Goal: Transaction & Acquisition: Purchase product/service

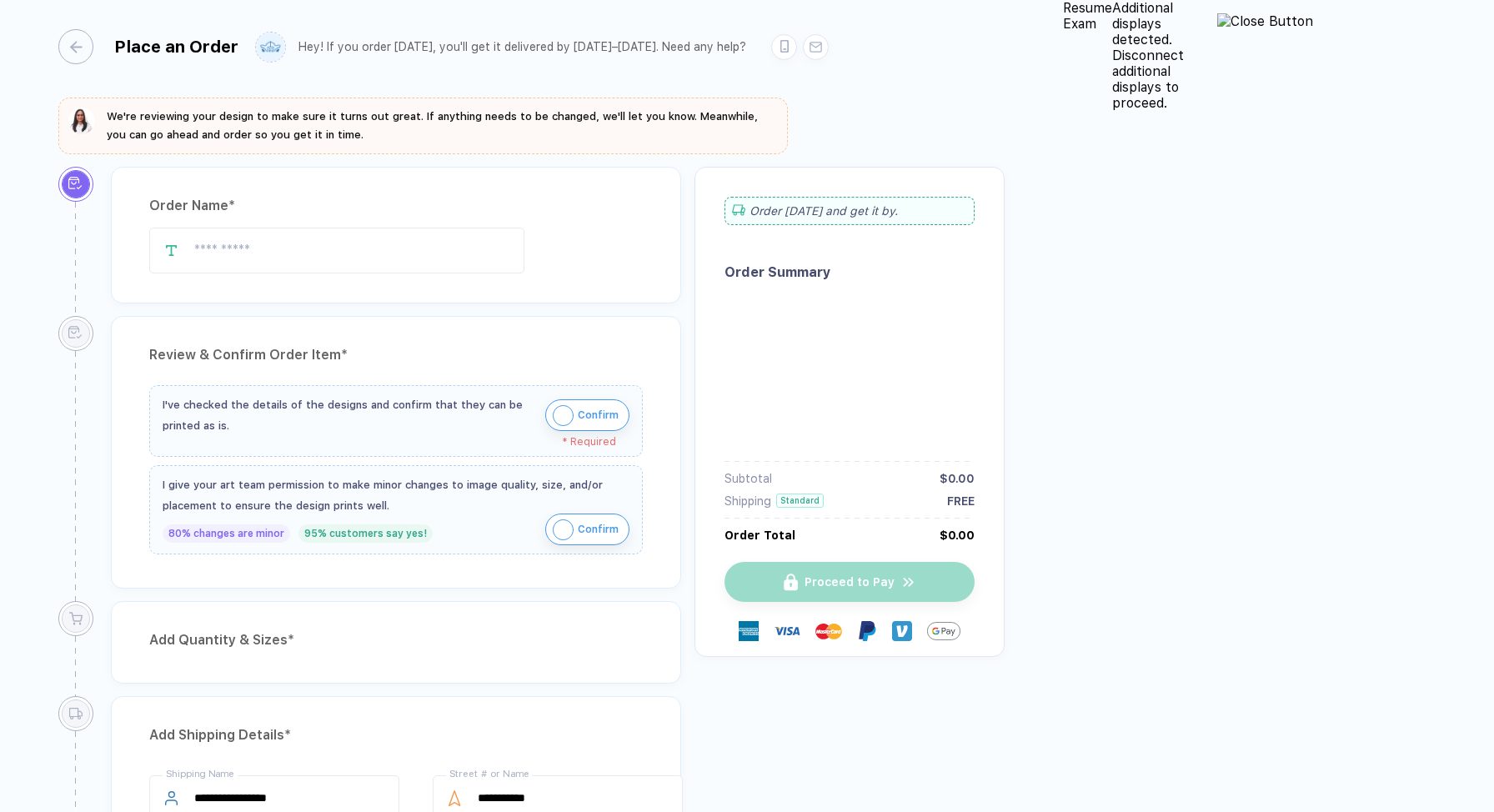
type input "*********"
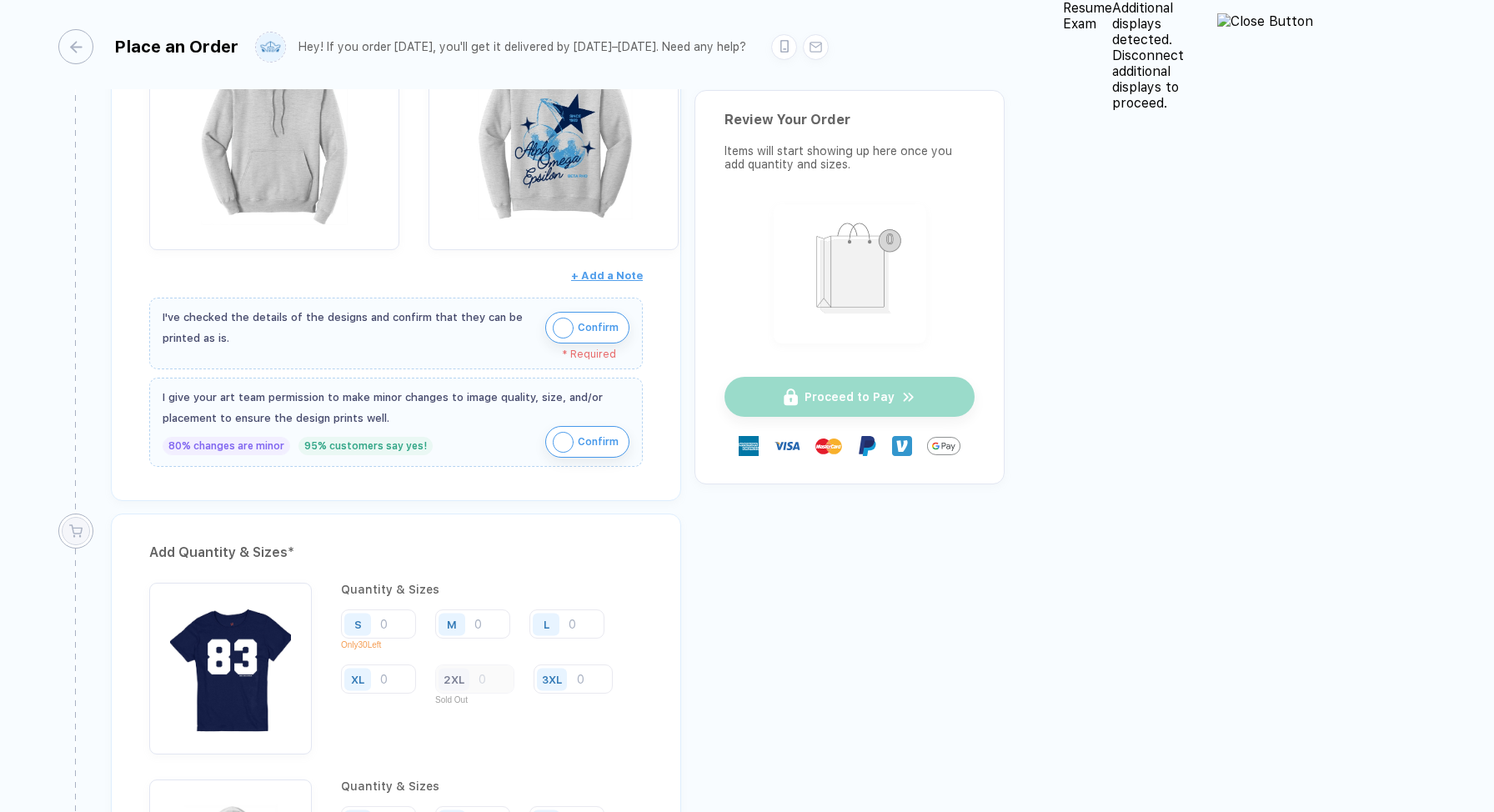
scroll to position [482, 0]
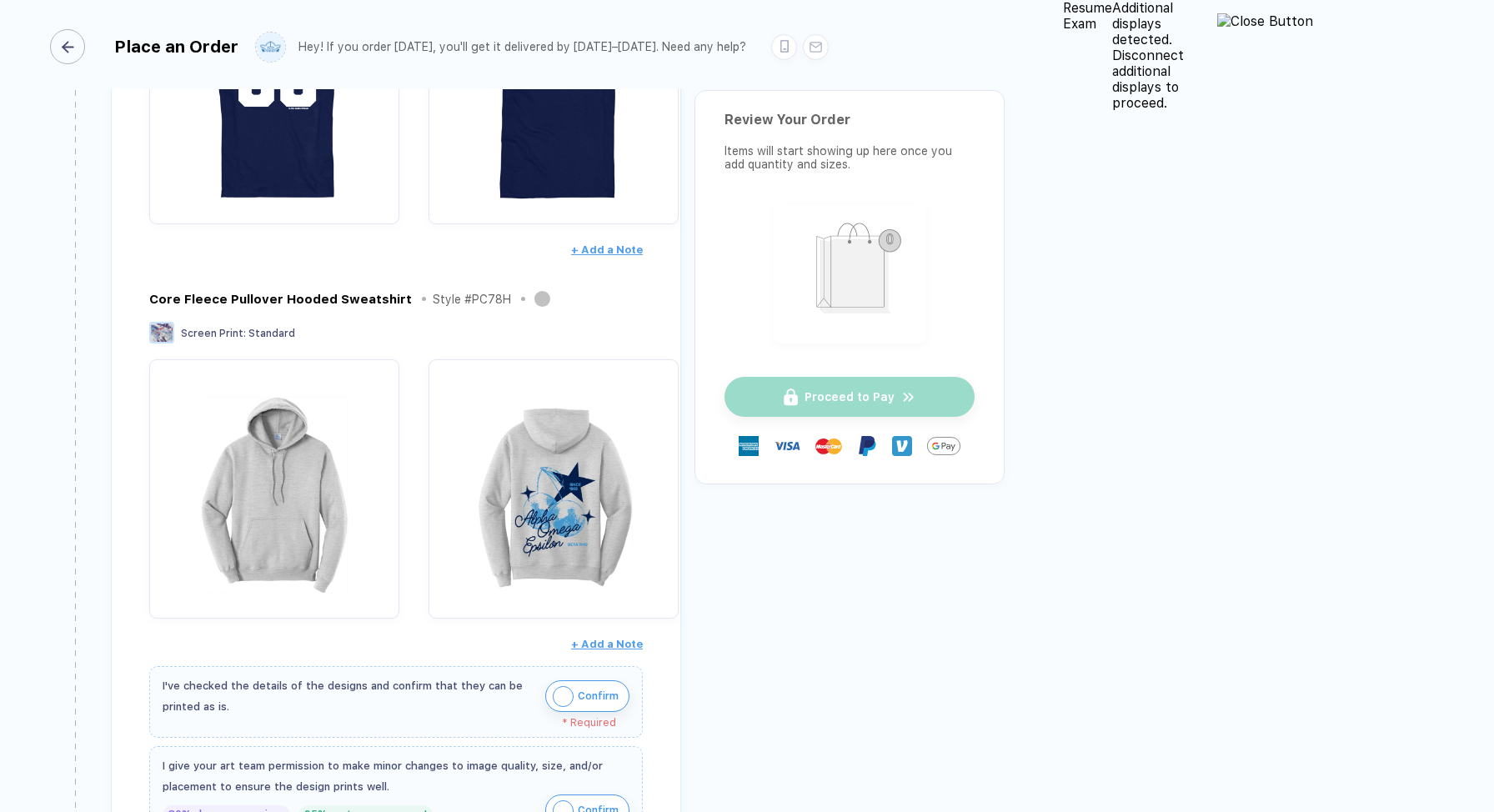
click at [79, 41] on div "button" at bounding box center [67, 46] width 35 height 35
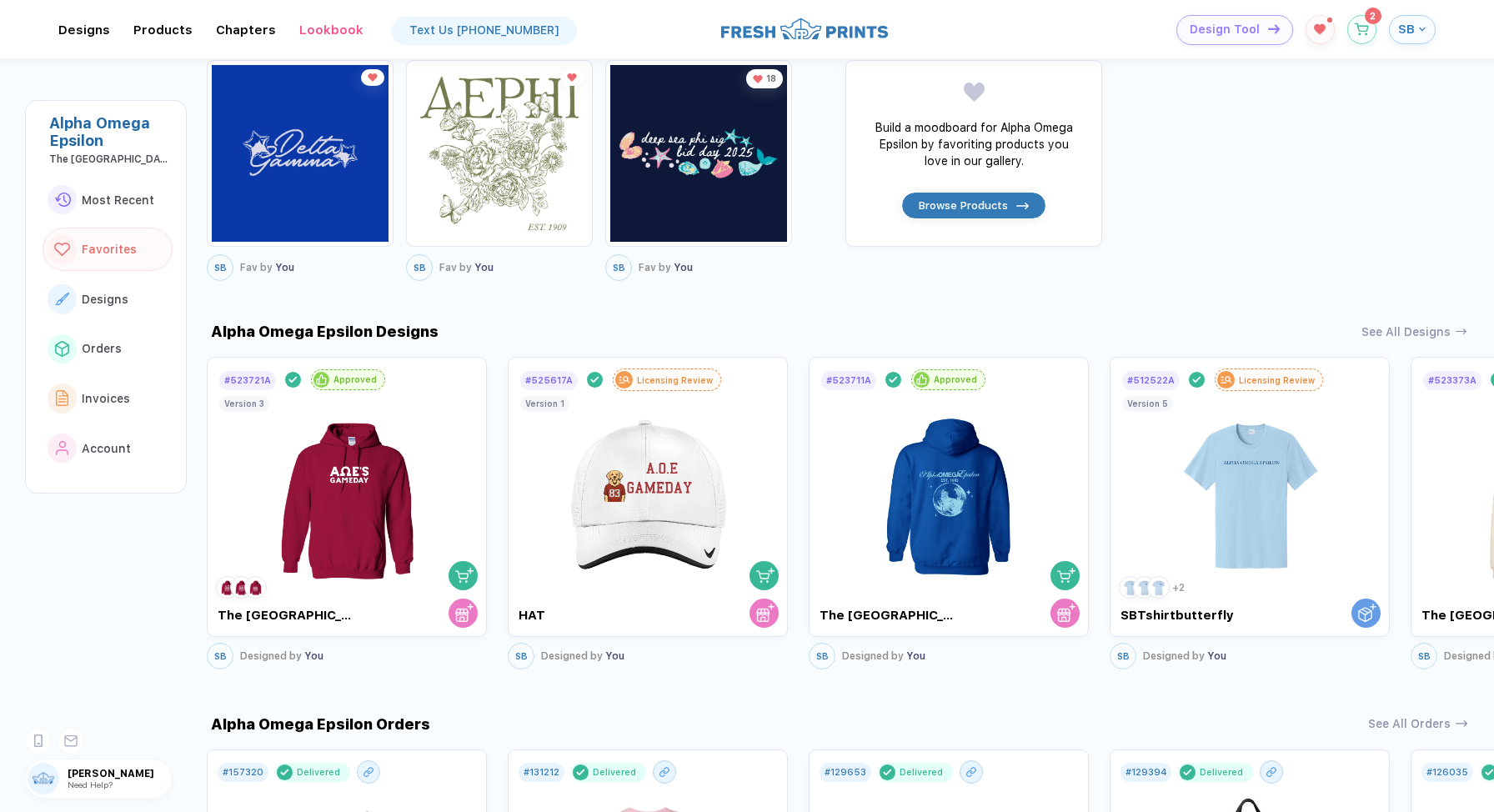
scroll to position [647, 0]
click at [1307, 480] on img at bounding box center [1250, 485] width 187 height 196
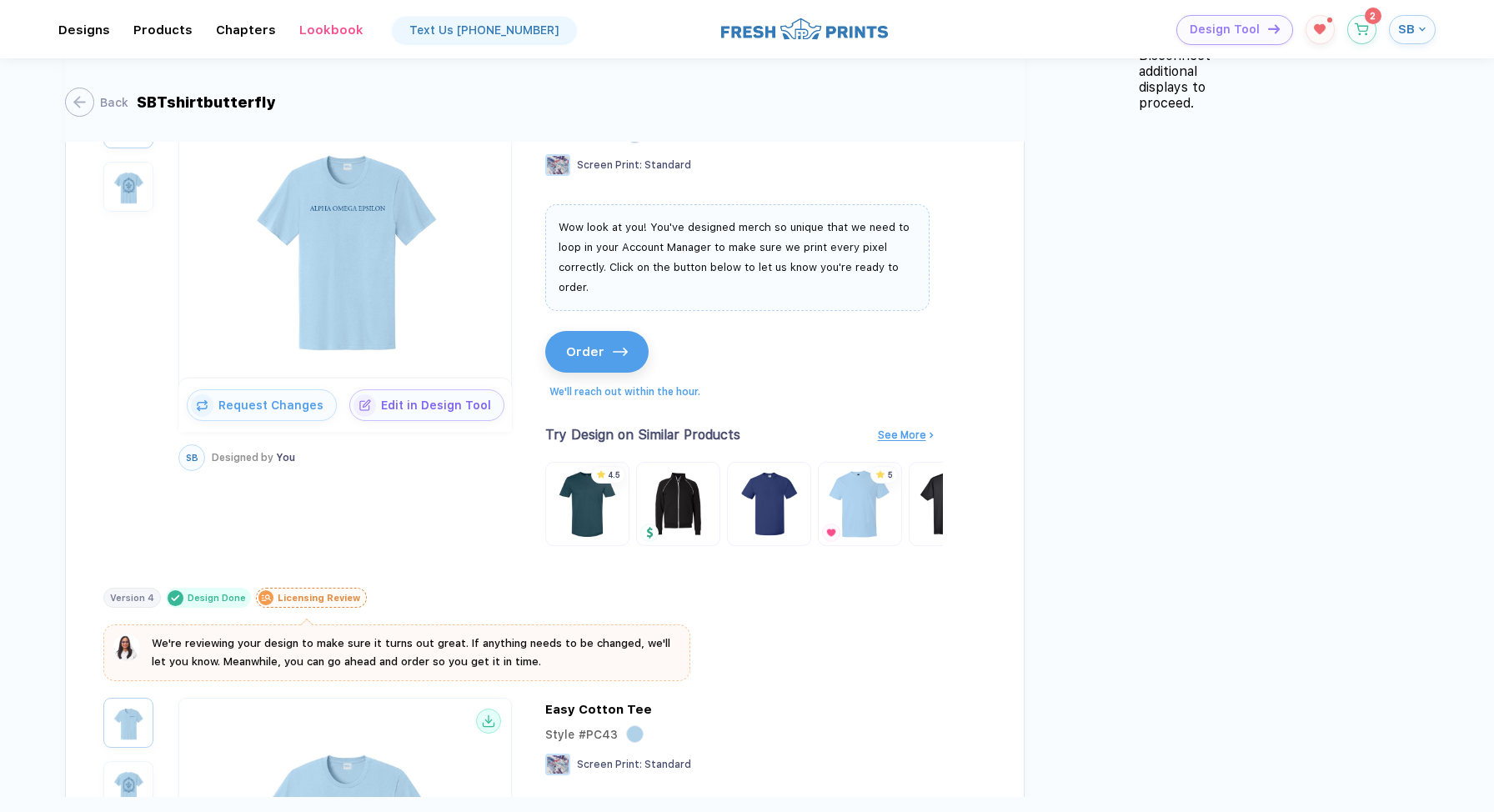
scroll to position [210, 0]
click at [567, 332] on button "Order" at bounding box center [604, 352] width 104 height 41
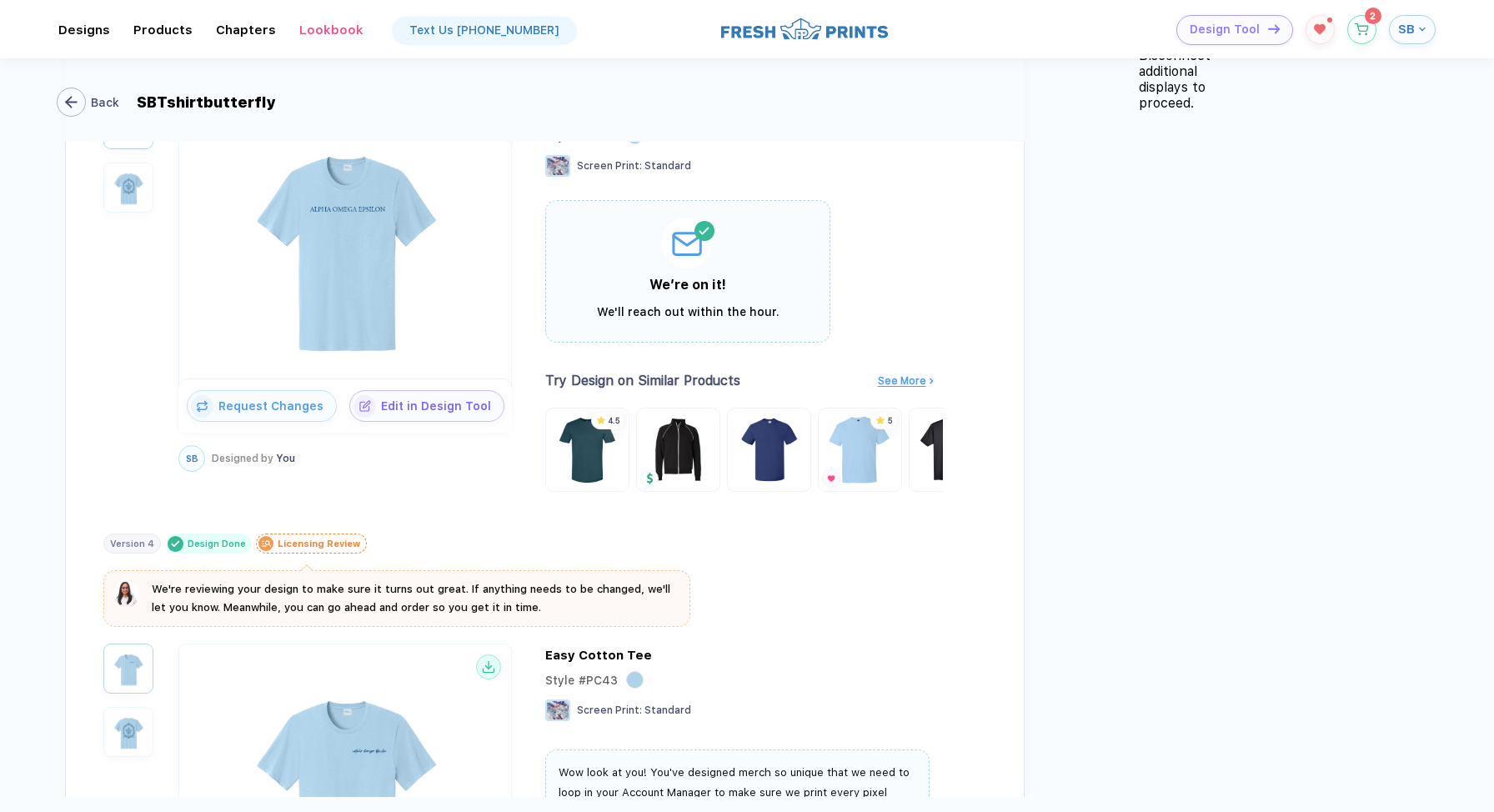
click at [77, 104] on icon "button" at bounding box center [71, 102] width 12 height 12
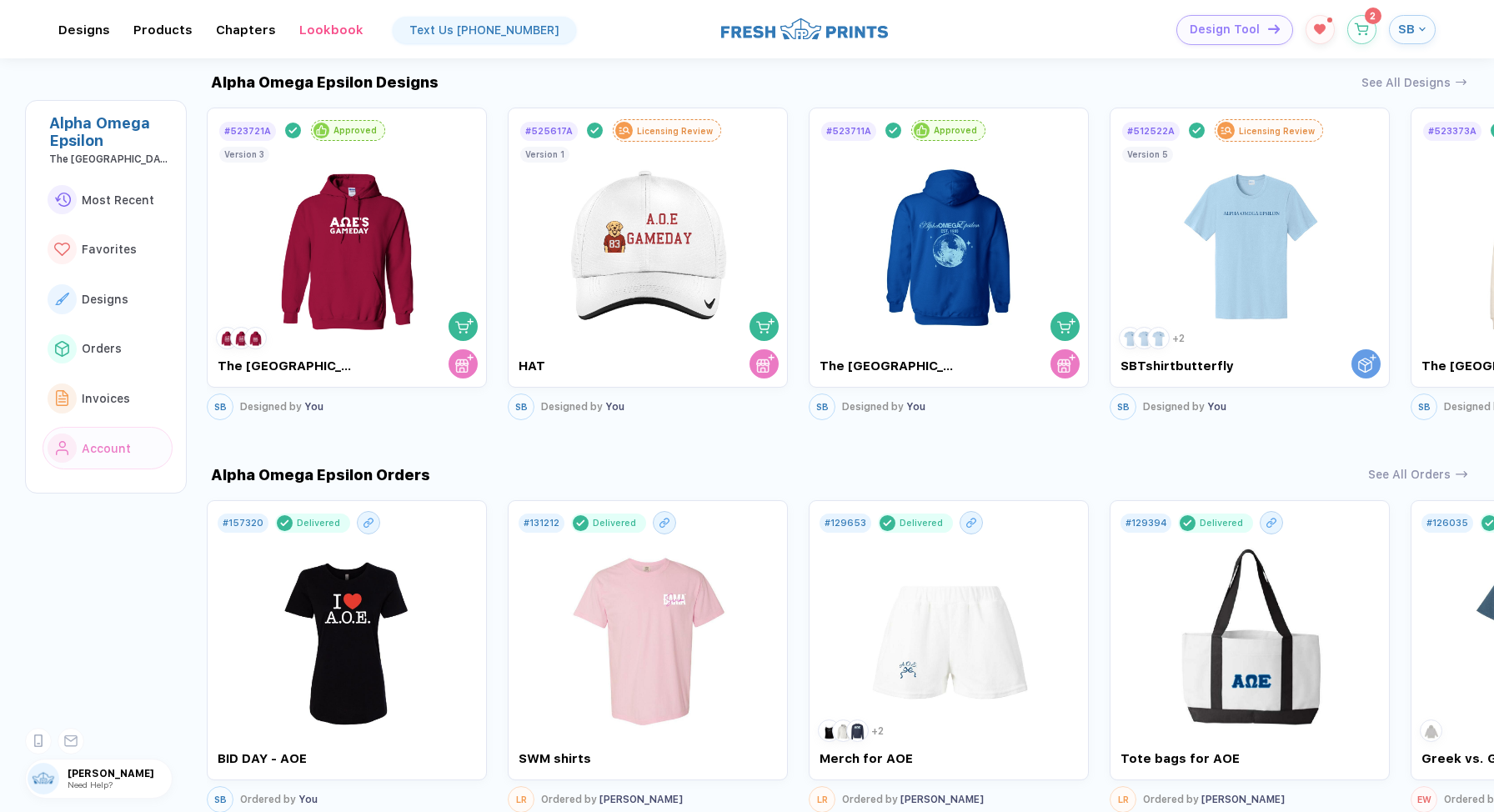
scroll to position [917, 0]
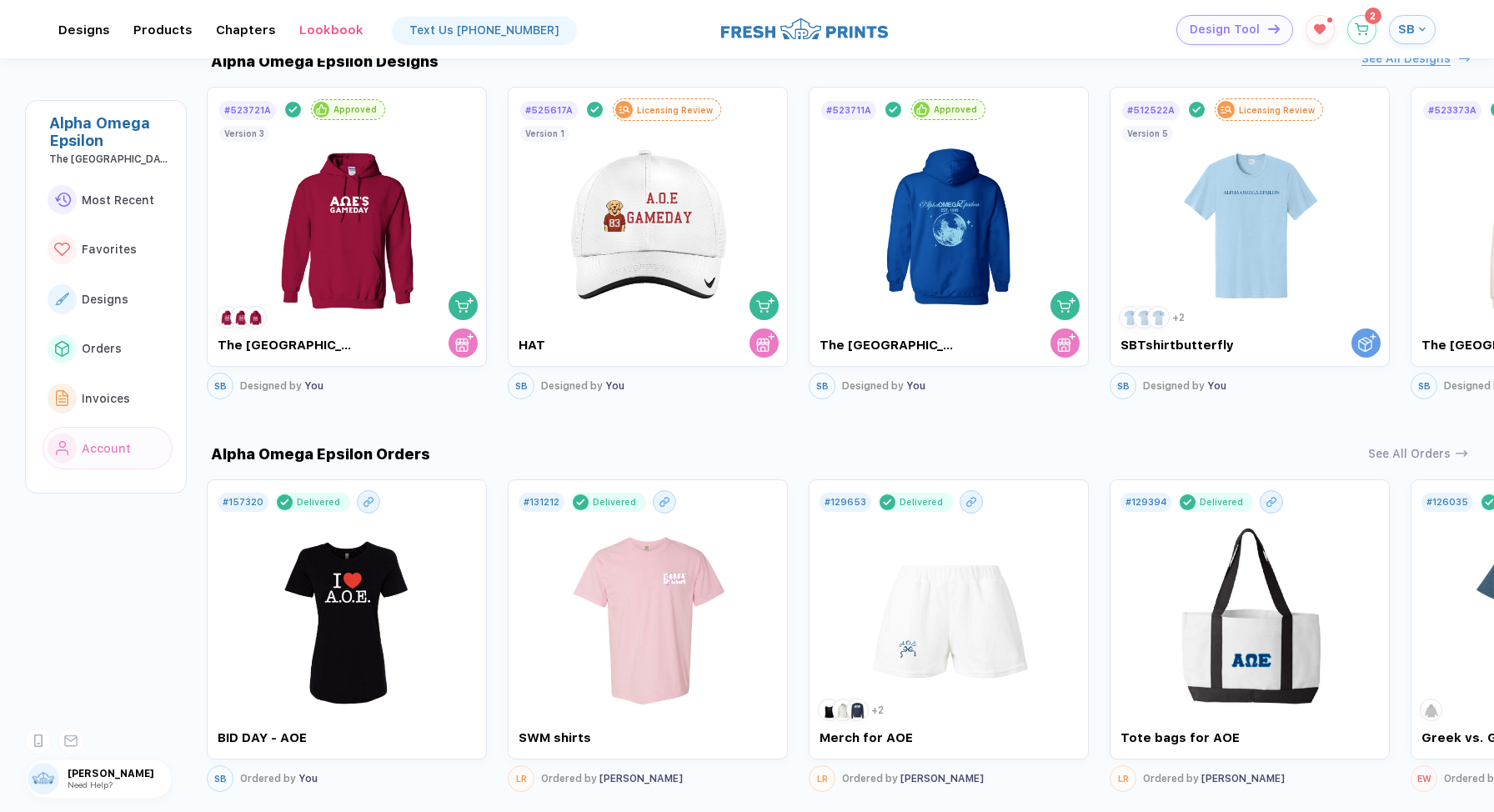
click at [1455, 59] on div "button" at bounding box center [1462, 59] width 16 height 7
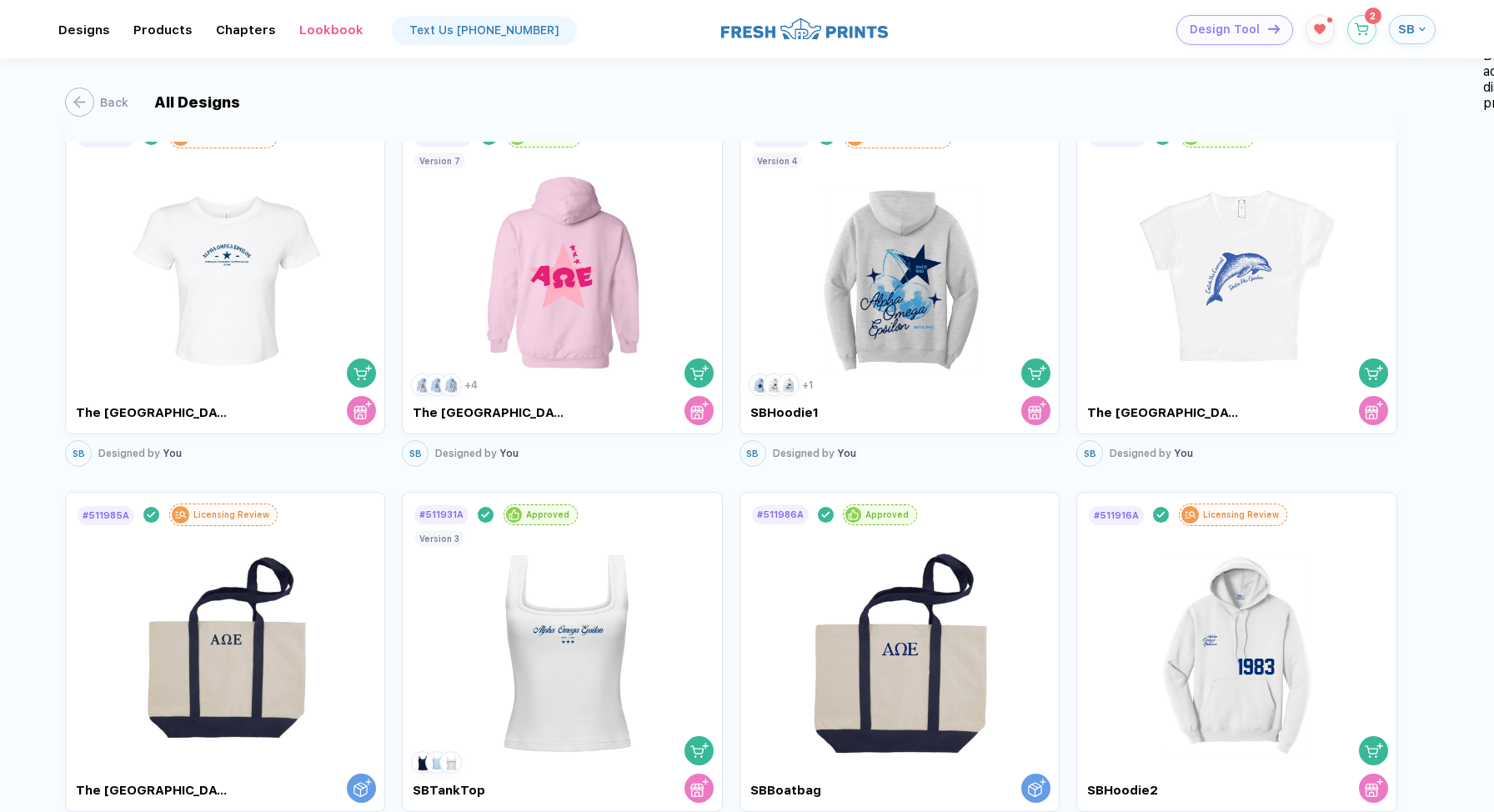
scroll to position [1925, 0]
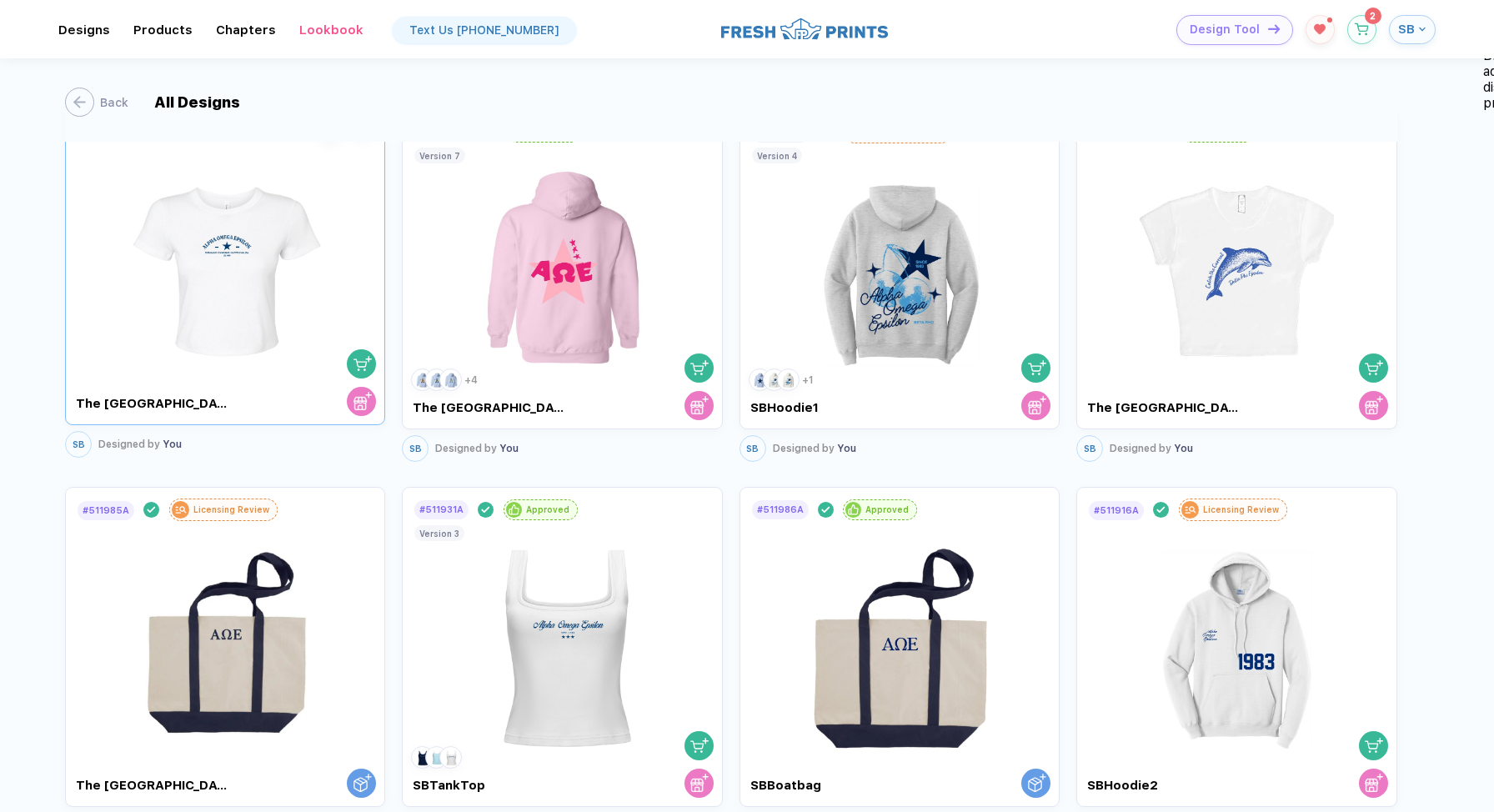
click at [227, 267] on img at bounding box center [226, 258] width 194 height 235
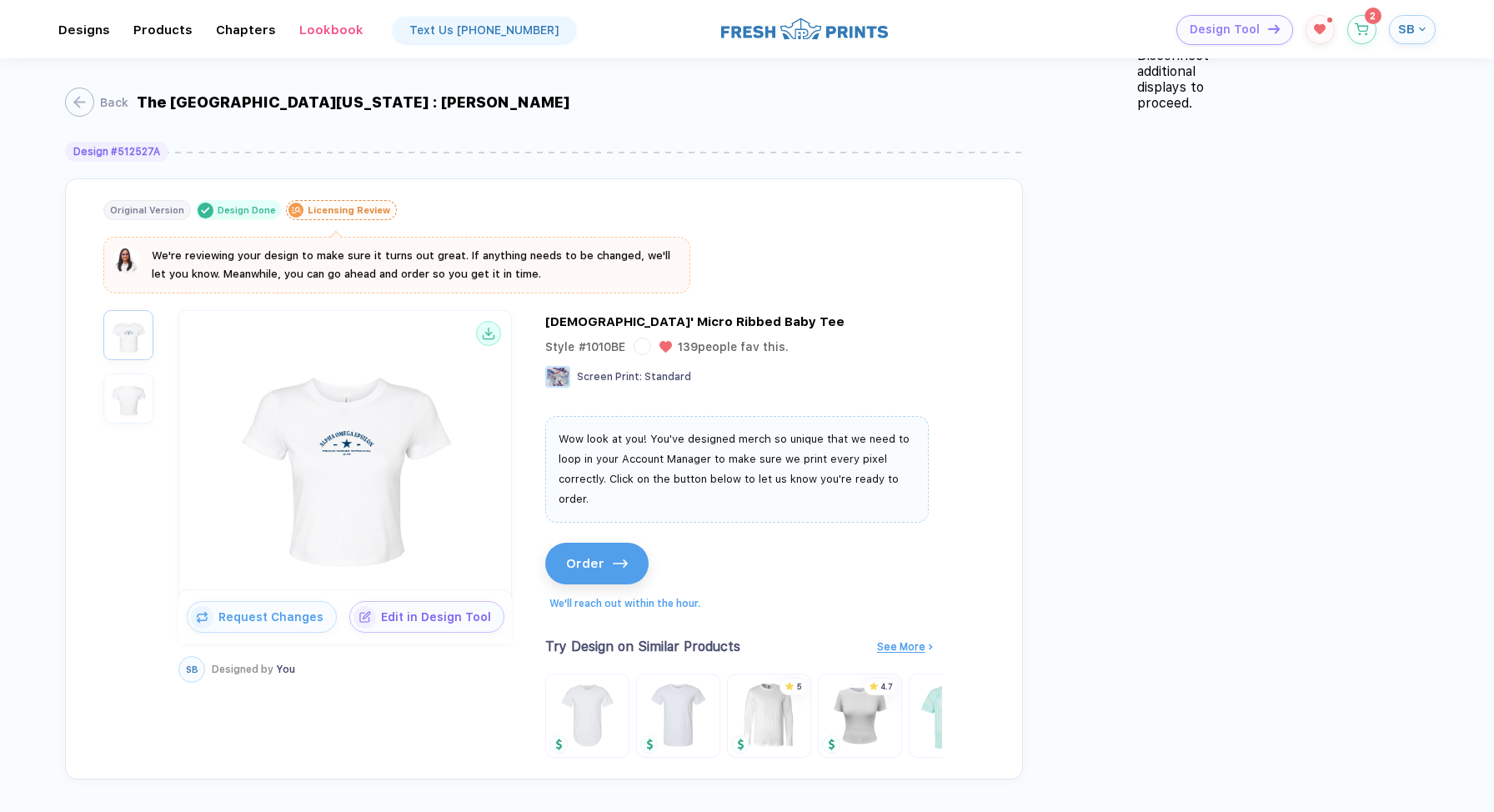
scroll to position [41, 0]
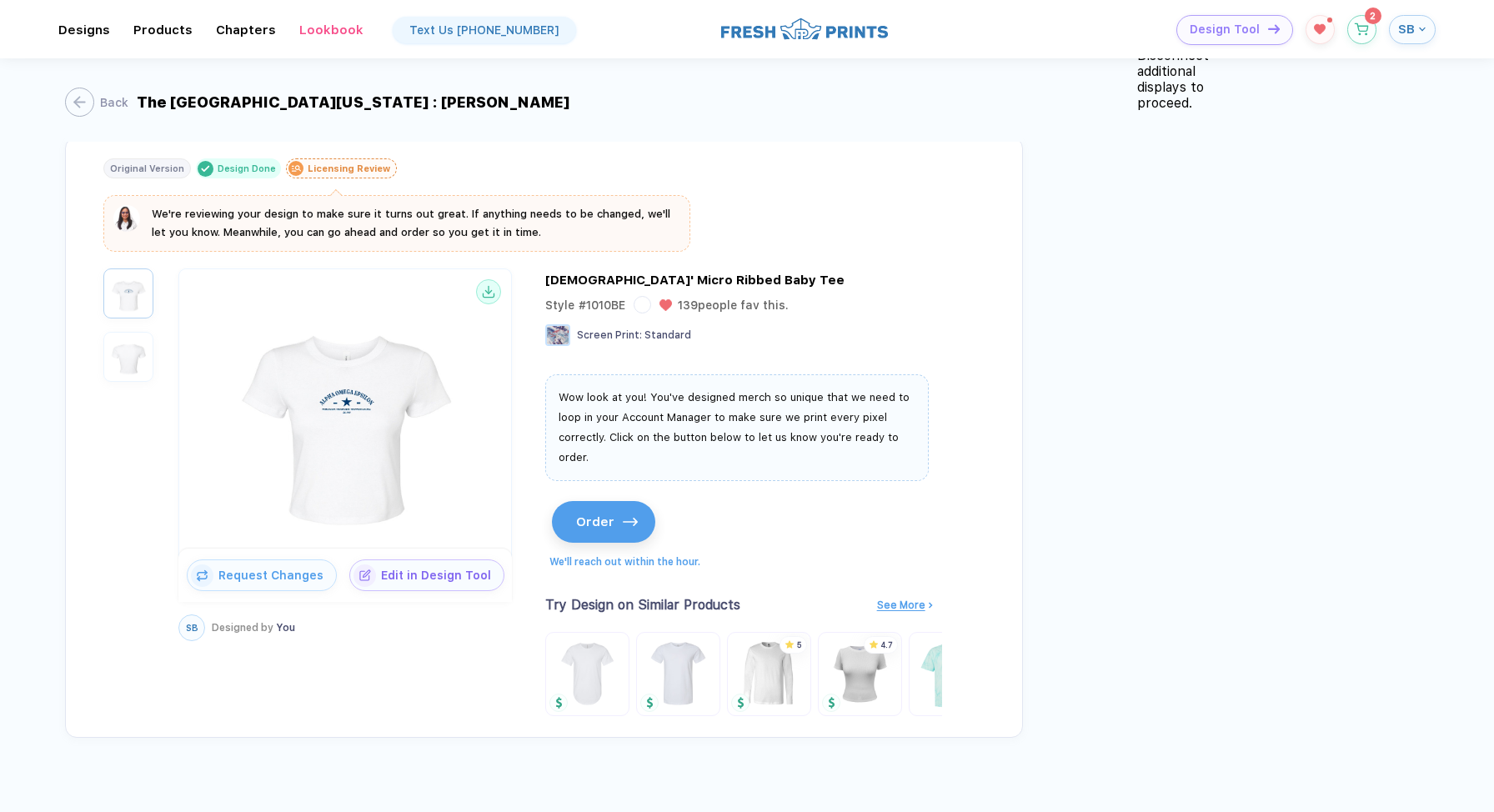
click at [589, 515] on span "Order" at bounding box center [595, 522] width 38 height 14
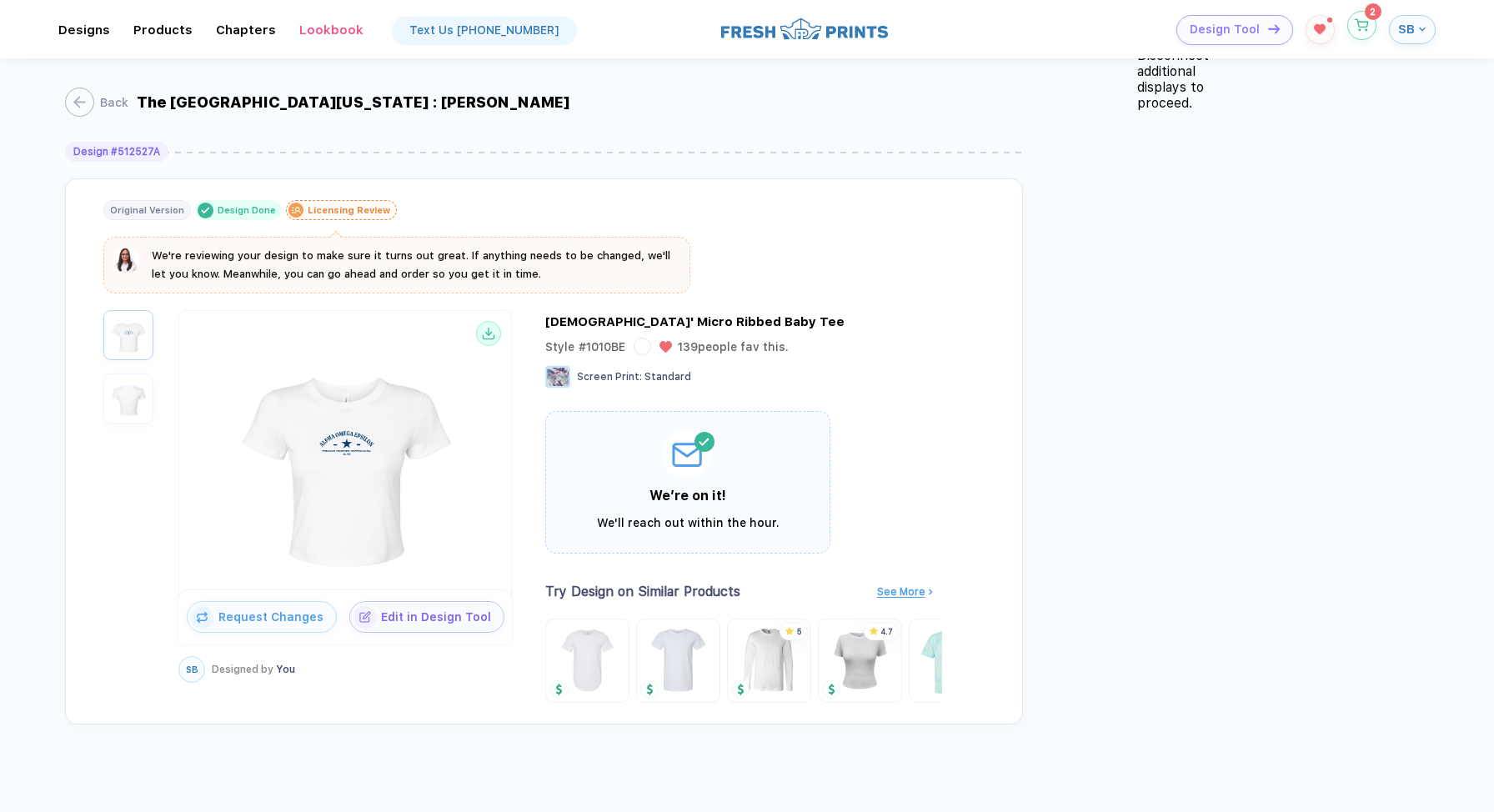
click at [1369, 35] on button "button" at bounding box center [1362, 25] width 29 height 29
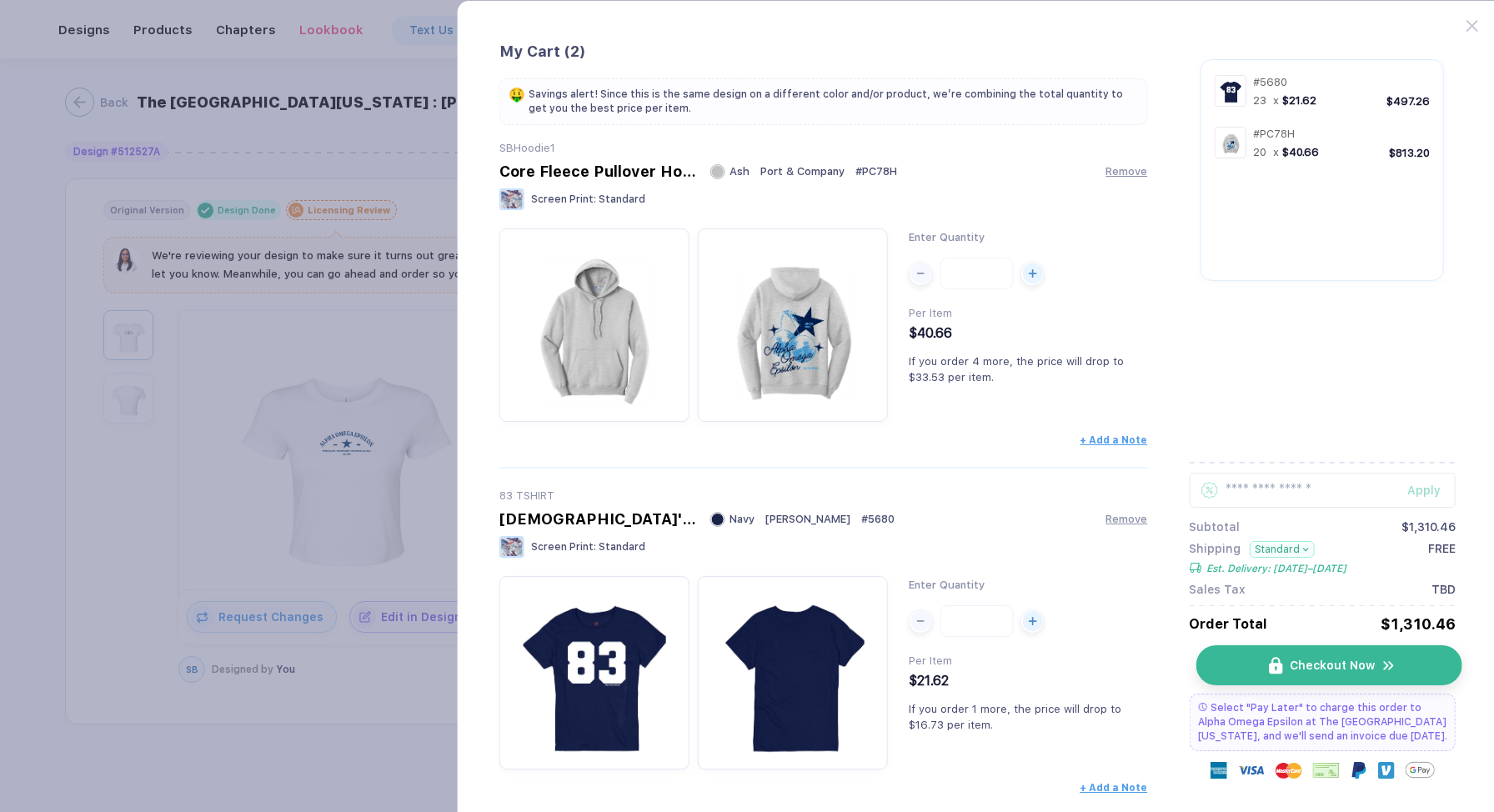
click at [1342, 655] on button "Checkout Now" at bounding box center [1330, 665] width 267 height 40
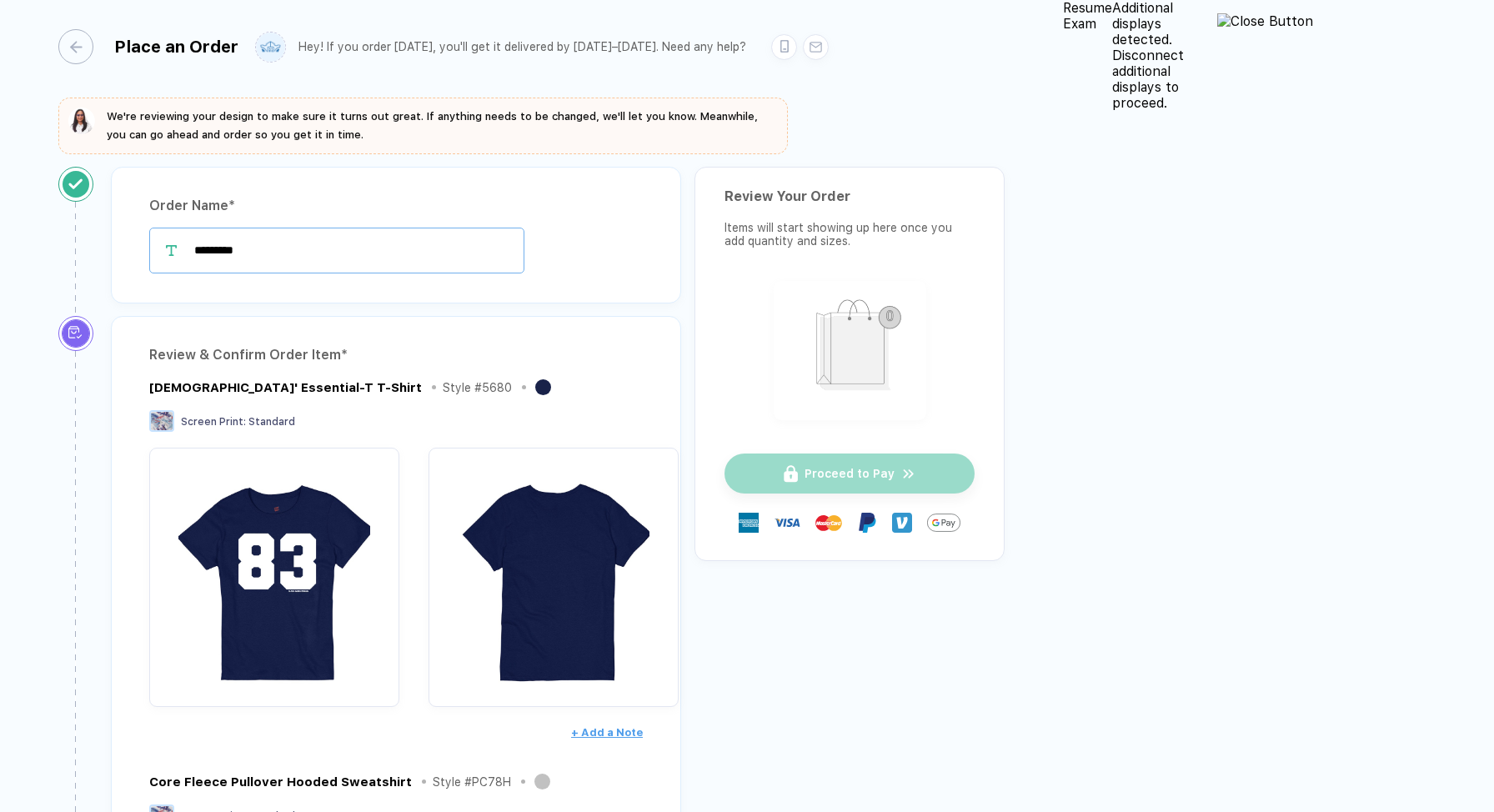
click at [239, 254] on input "*********" at bounding box center [336, 251] width 375 height 46
click at [273, 251] on input "*********" at bounding box center [336, 251] width 375 height 46
type input "**********"
click at [435, 287] on div "**********" at bounding box center [395, 234] width 570 height 136
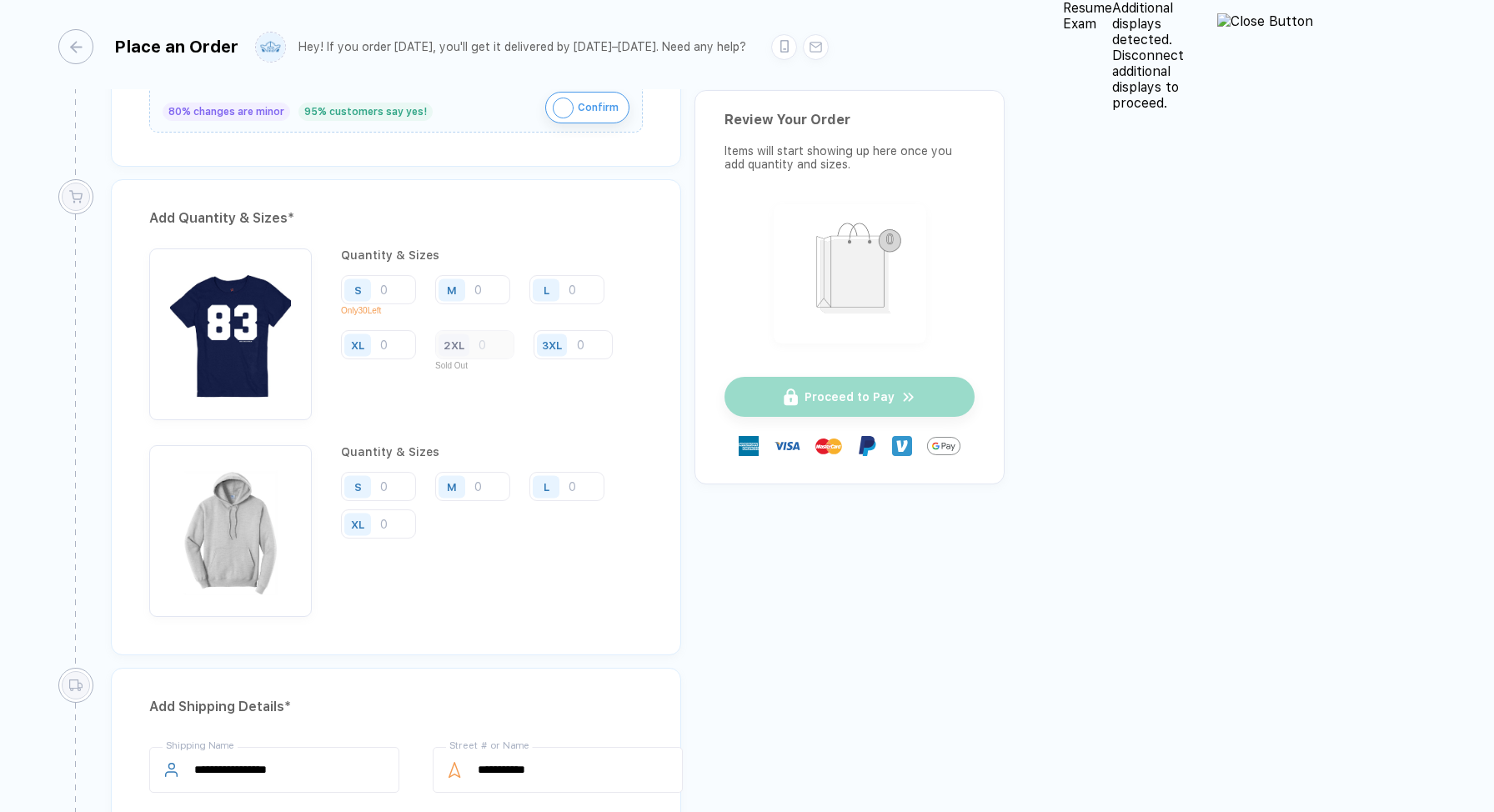
scroll to position [1187, 0]
click at [395, 276] on input "number" at bounding box center [379, 288] width 75 height 29
click at [485, 274] on input "number" at bounding box center [473, 288] width 75 height 29
click at [380, 274] on input "number" at bounding box center [379, 288] width 75 height 29
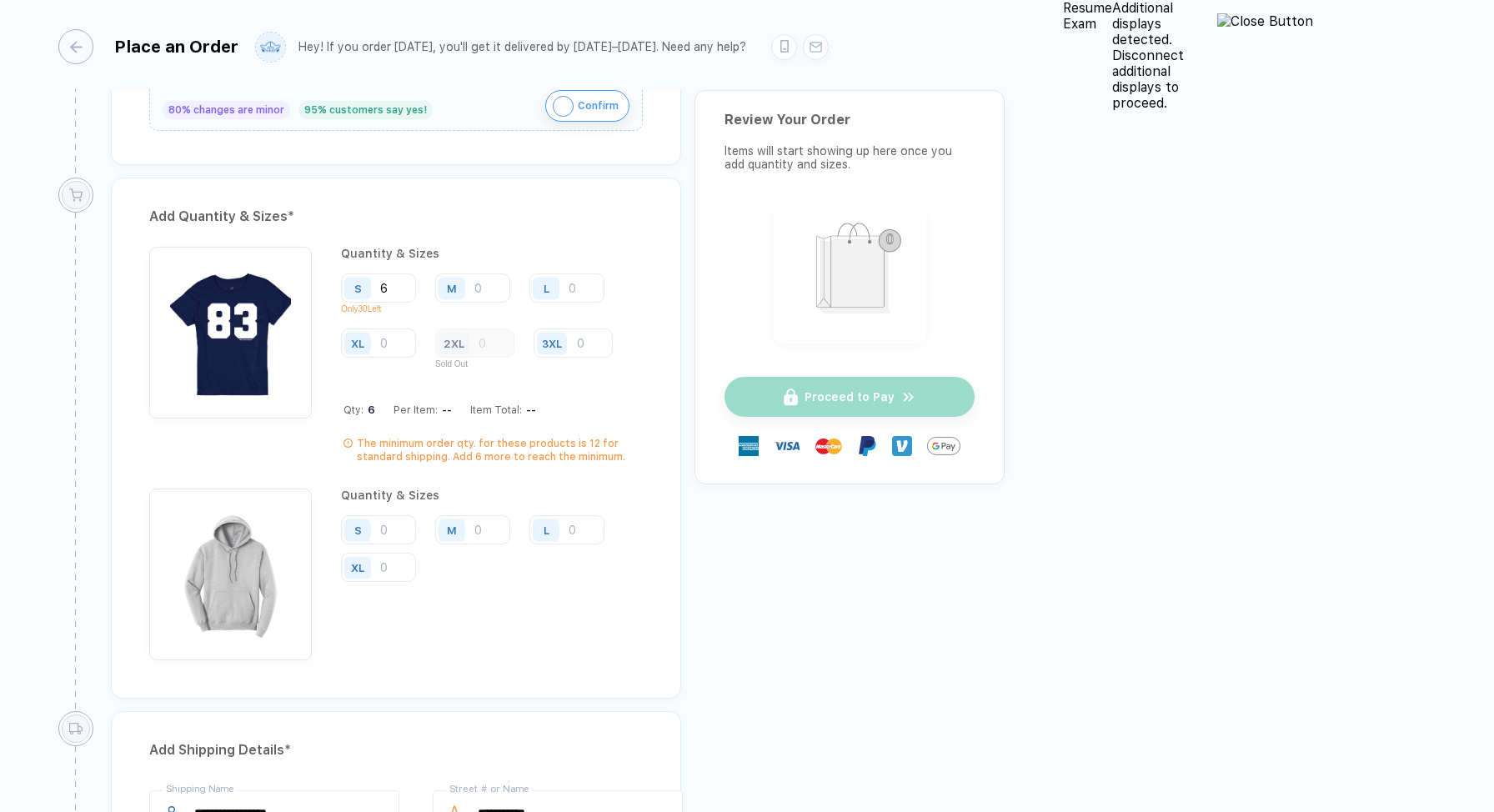
type input "6"
click at [468, 274] on div "M" at bounding box center [455, 288] width 38 height 29
click at [473, 274] on div "M" at bounding box center [455, 288] width 38 height 29
click at [486, 280] on input "number" at bounding box center [473, 288] width 75 height 29
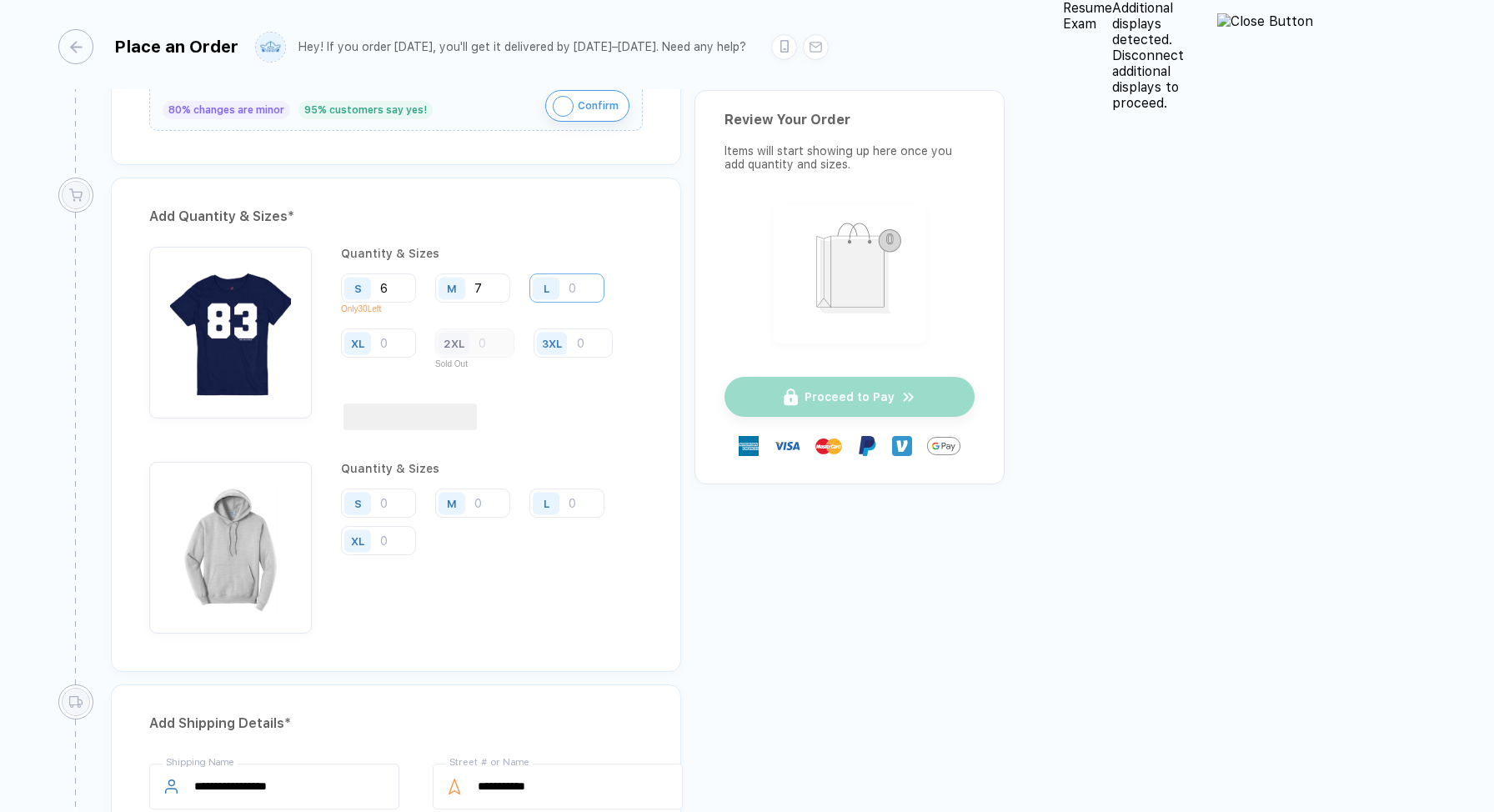
type input "7"
click at [598, 275] on input "number" at bounding box center [567, 288] width 75 height 29
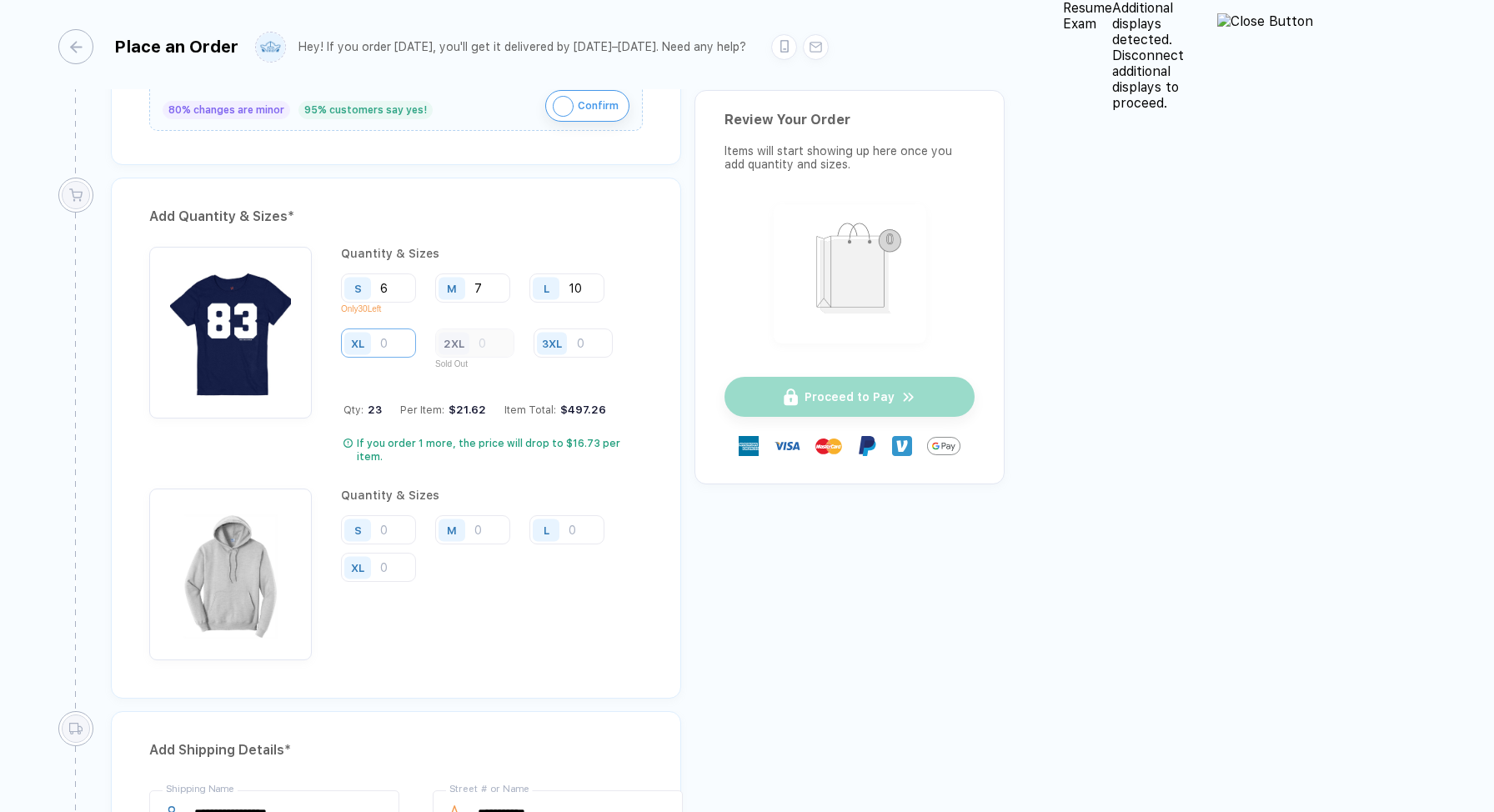
type input "10"
click at [416, 329] on input "number" at bounding box center [379, 343] width 75 height 29
type input "1"
click at [643, 326] on div "Quantity & Sizes S 6 Only 30 Left M 7 L 10 XL 1 2XL Sold Out 3XL Qty: 24 Per It…" at bounding box center [492, 356] width 302 height 217
click at [393, 515] on input "number" at bounding box center [379, 529] width 75 height 29
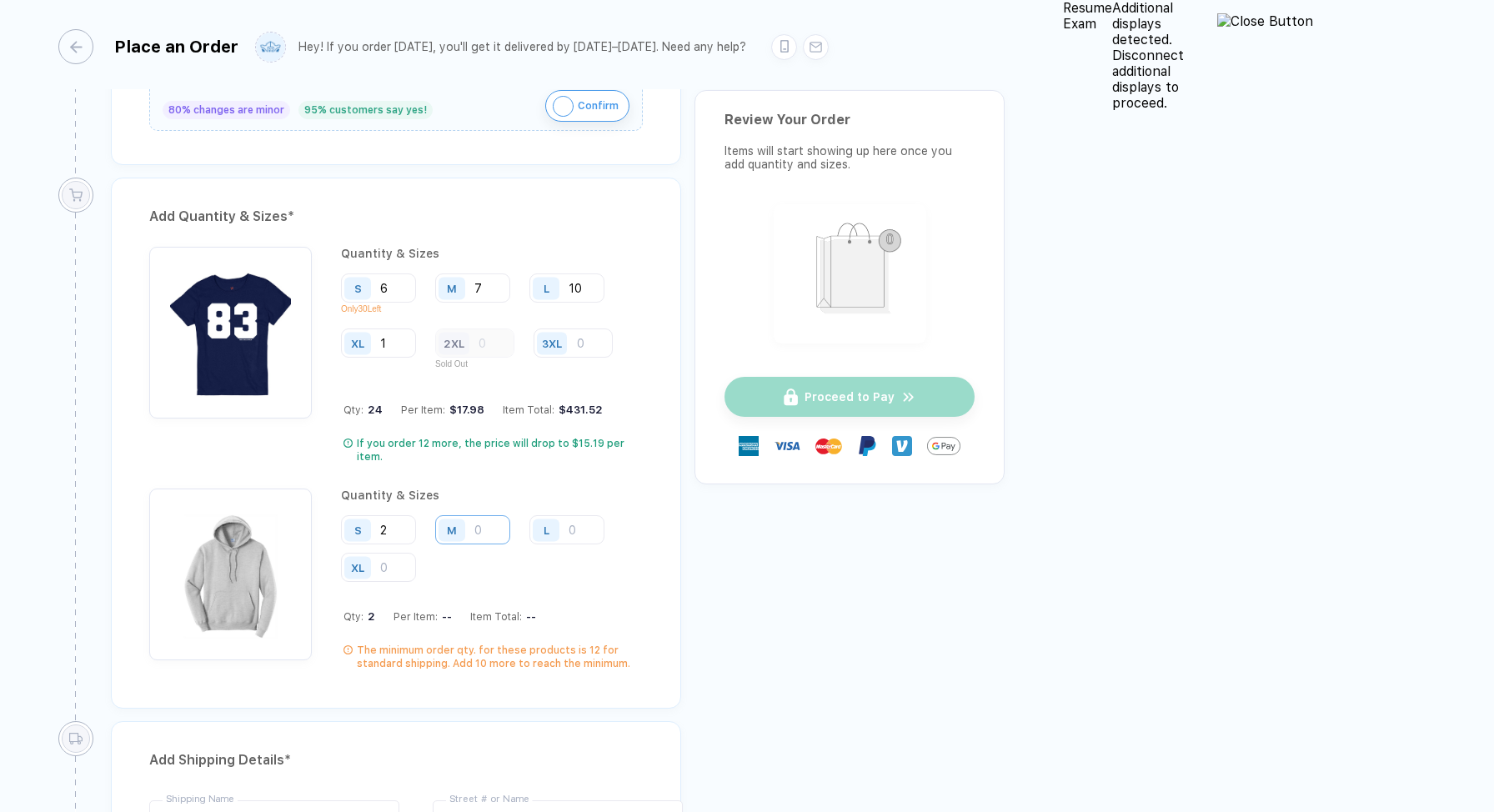
type input "2"
click at [478, 515] on input "number" at bounding box center [473, 529] width 75 height 29
type input "4"
click at [573, 515] on input "number" at bounding box center [567, 529] width 75 height 29
type input "3"
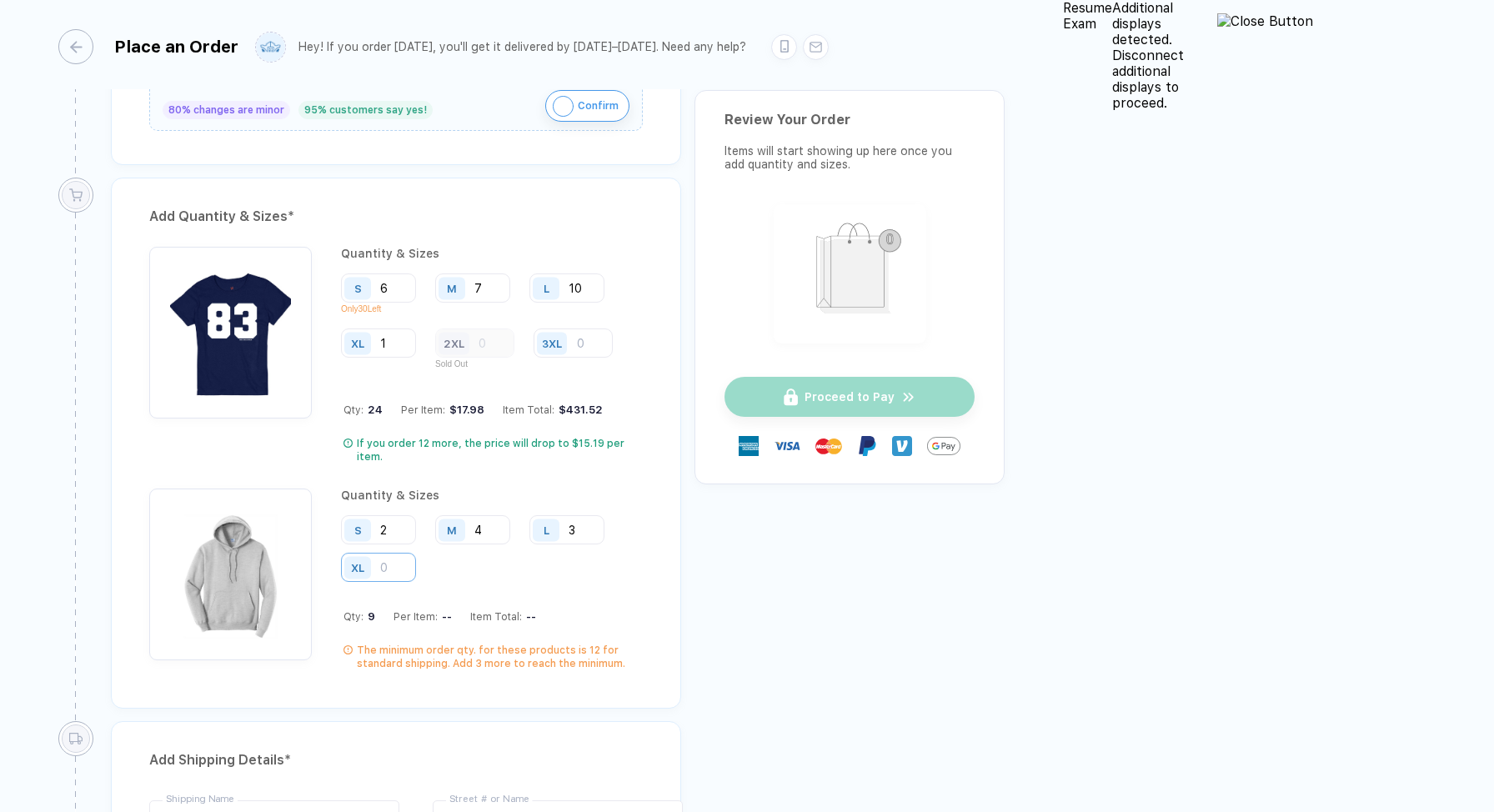
click at [416, 553] on input "number" at bounding box center [379, 567] width 75 height 29
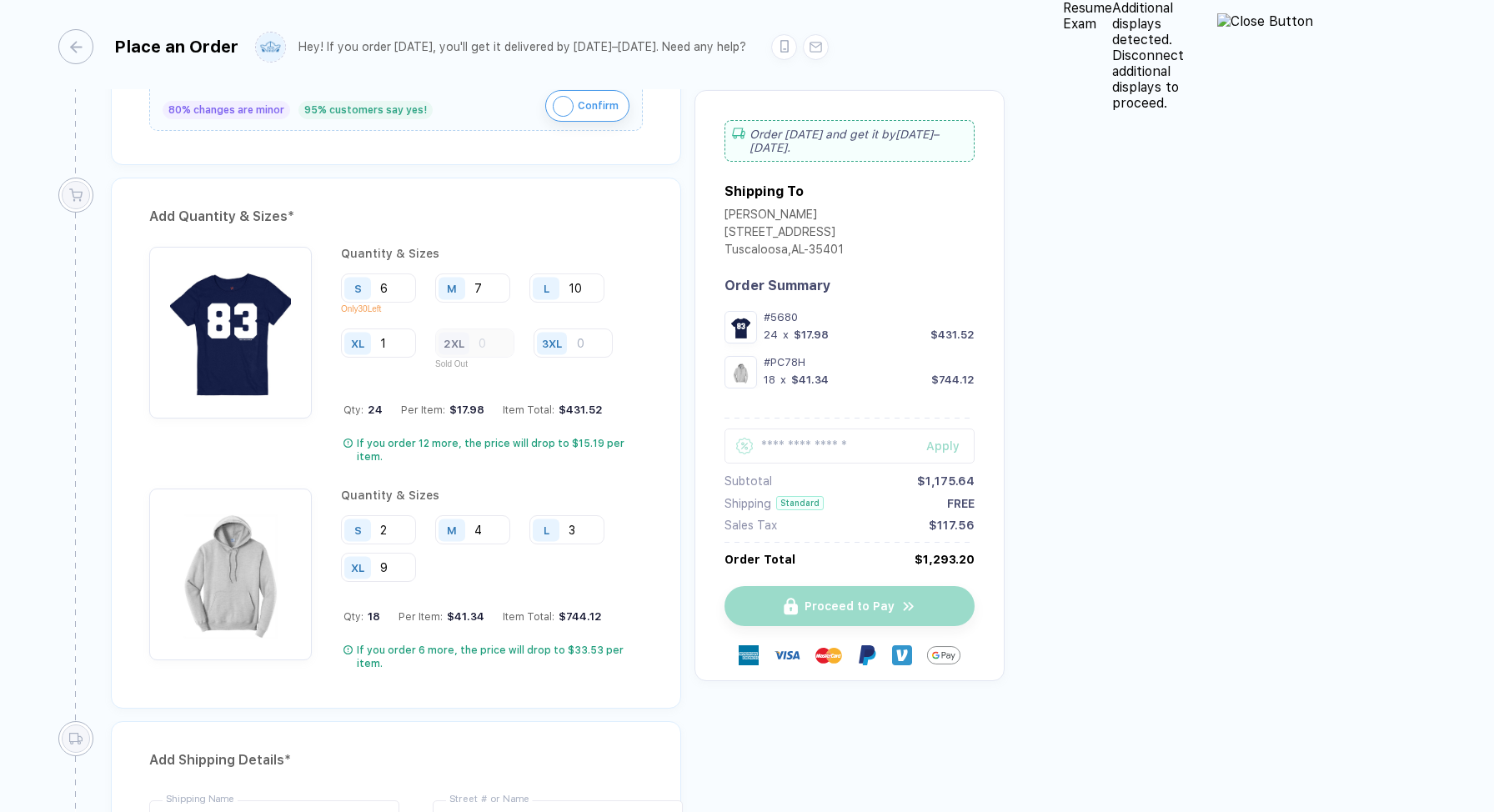
type input "9"
click at [643, 488] on div "Quantity & Sizes S 2 M 4 L 3 XL 9 Qty: 18 Per Item: $41.34 Item Total: $744.12 …" at bounding box center [492, 578] width 302 height 182
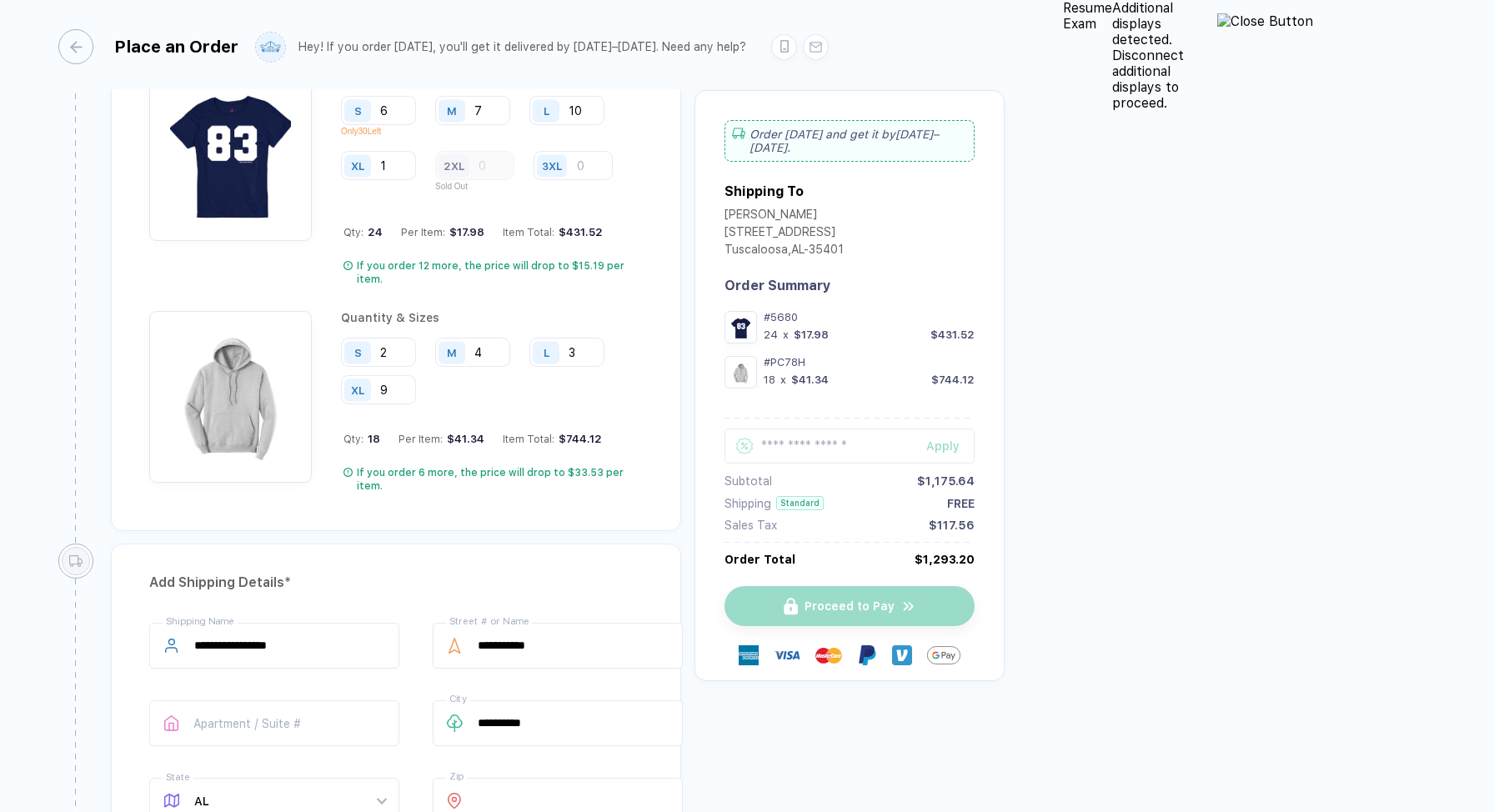
scroll to position [1363, 0]
click at [416, 377] on input "9" at bounding box center [379, 391] width 75 height 29
type input "11"
click at [643, 388] on div "Quantity & Sizes S 2 M 4 L 3 XL 11 Qty: 20 Per Item: $40.66 Item Total: $813.20…" at bounding box center [396, 403] width 494 height 182
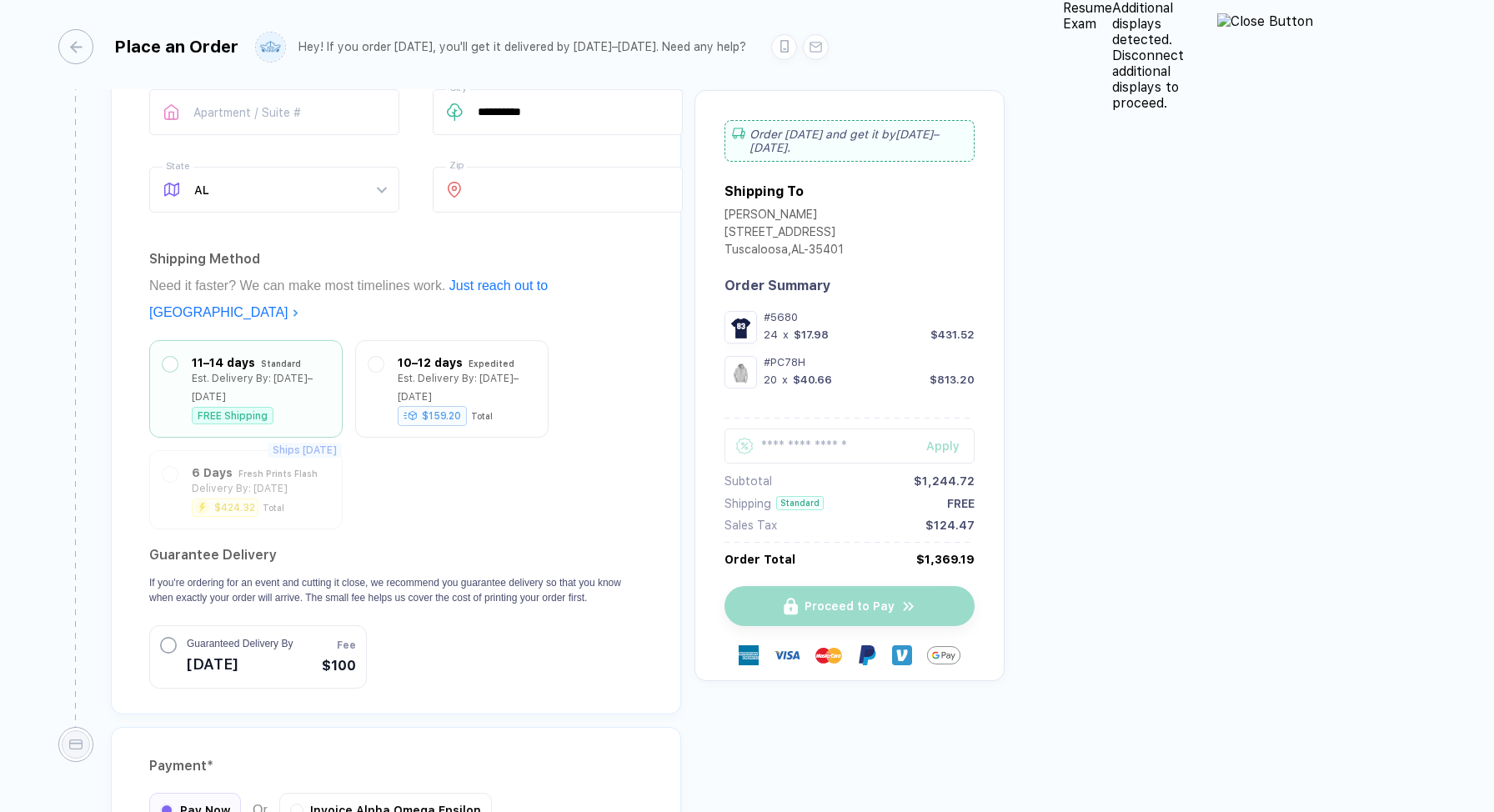
scroll to position [1975, 0]
click at [336, 801] on span "Invoice Alpha Omega Epsilon" at bounding box center [396, 808] width 171 height 13
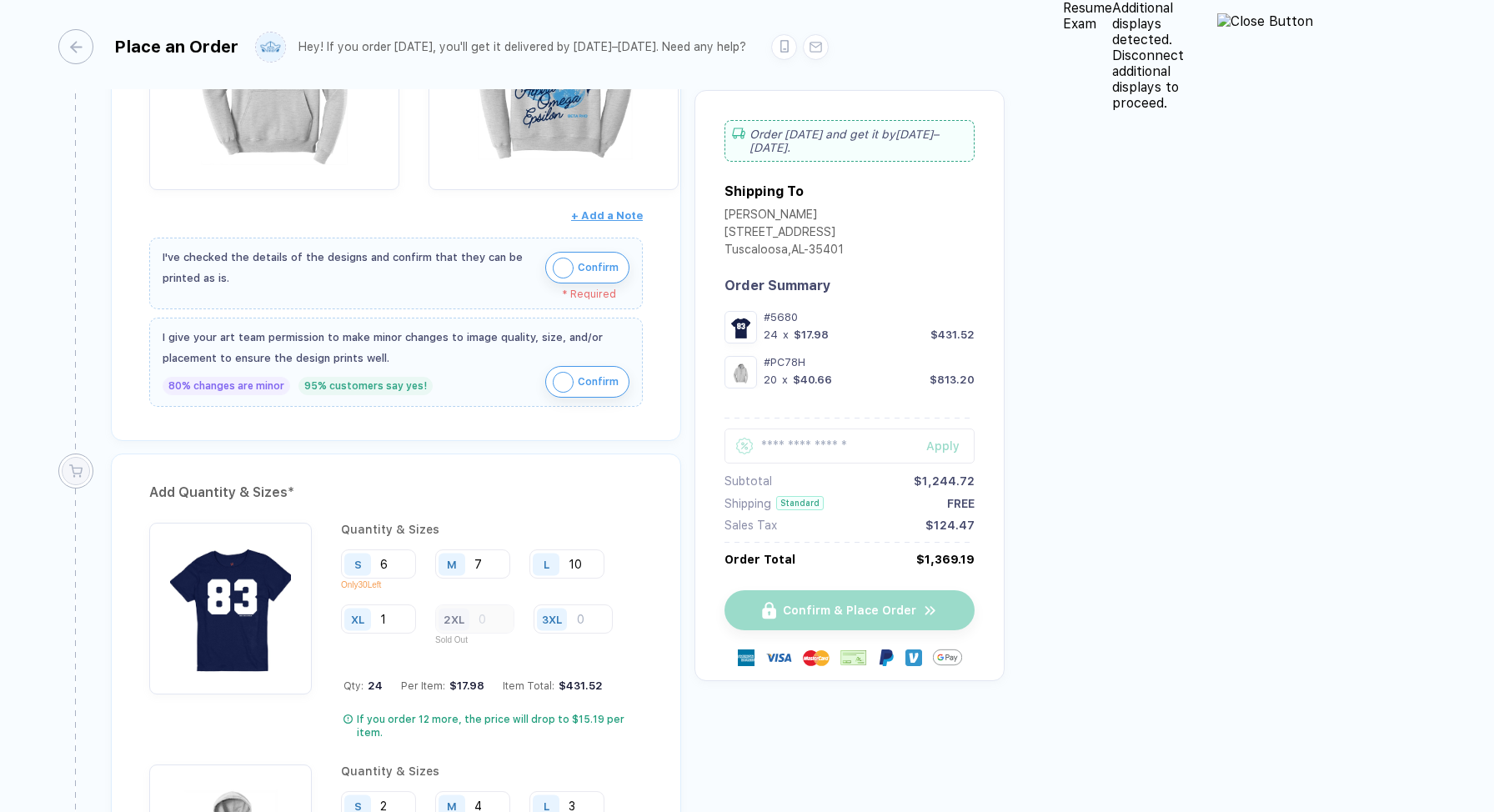
scroll to position [894, 0]
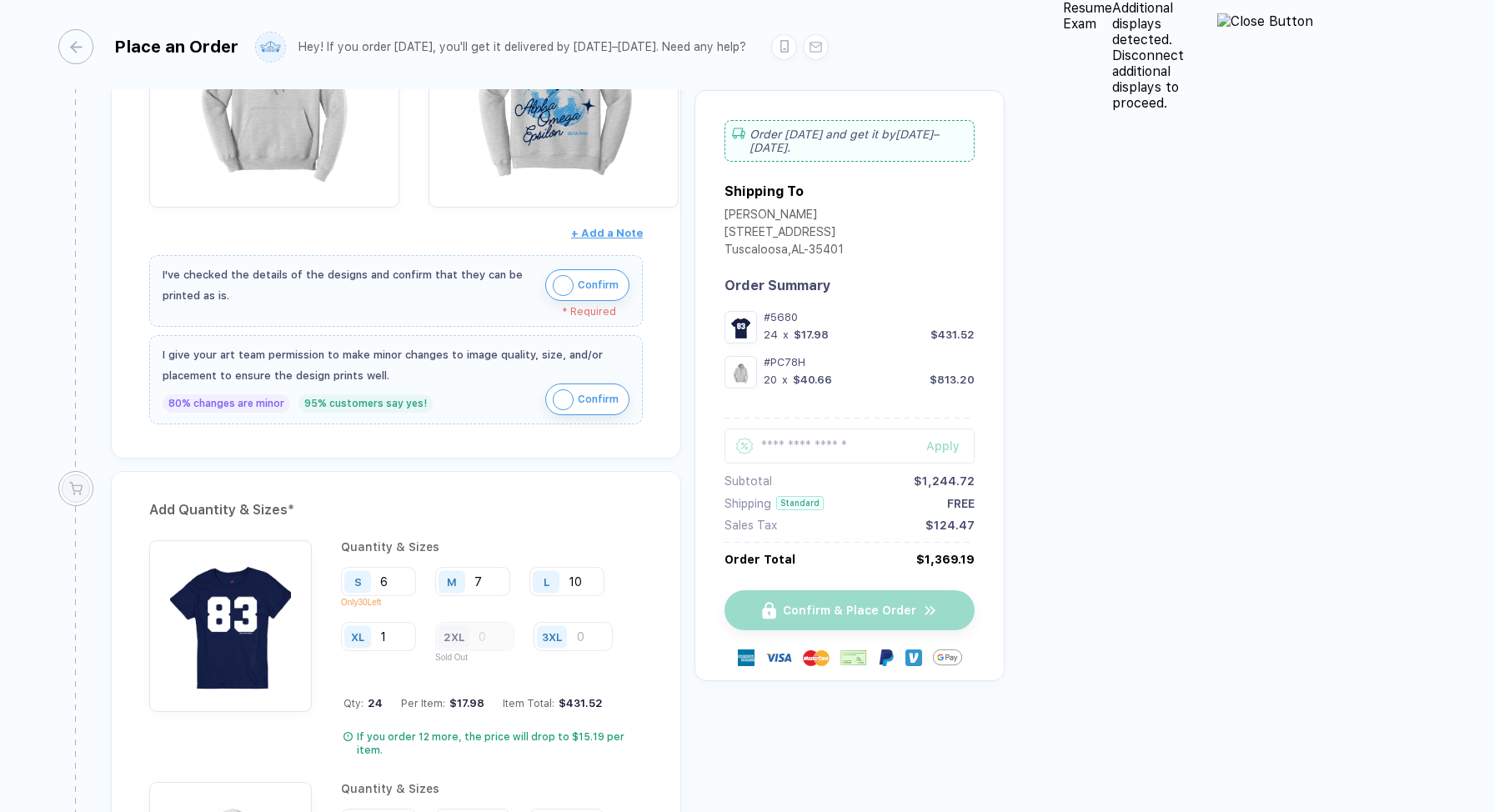
click at [630, 283] on button "Confirm" at bounding box center [587, 284] width 85 height 32
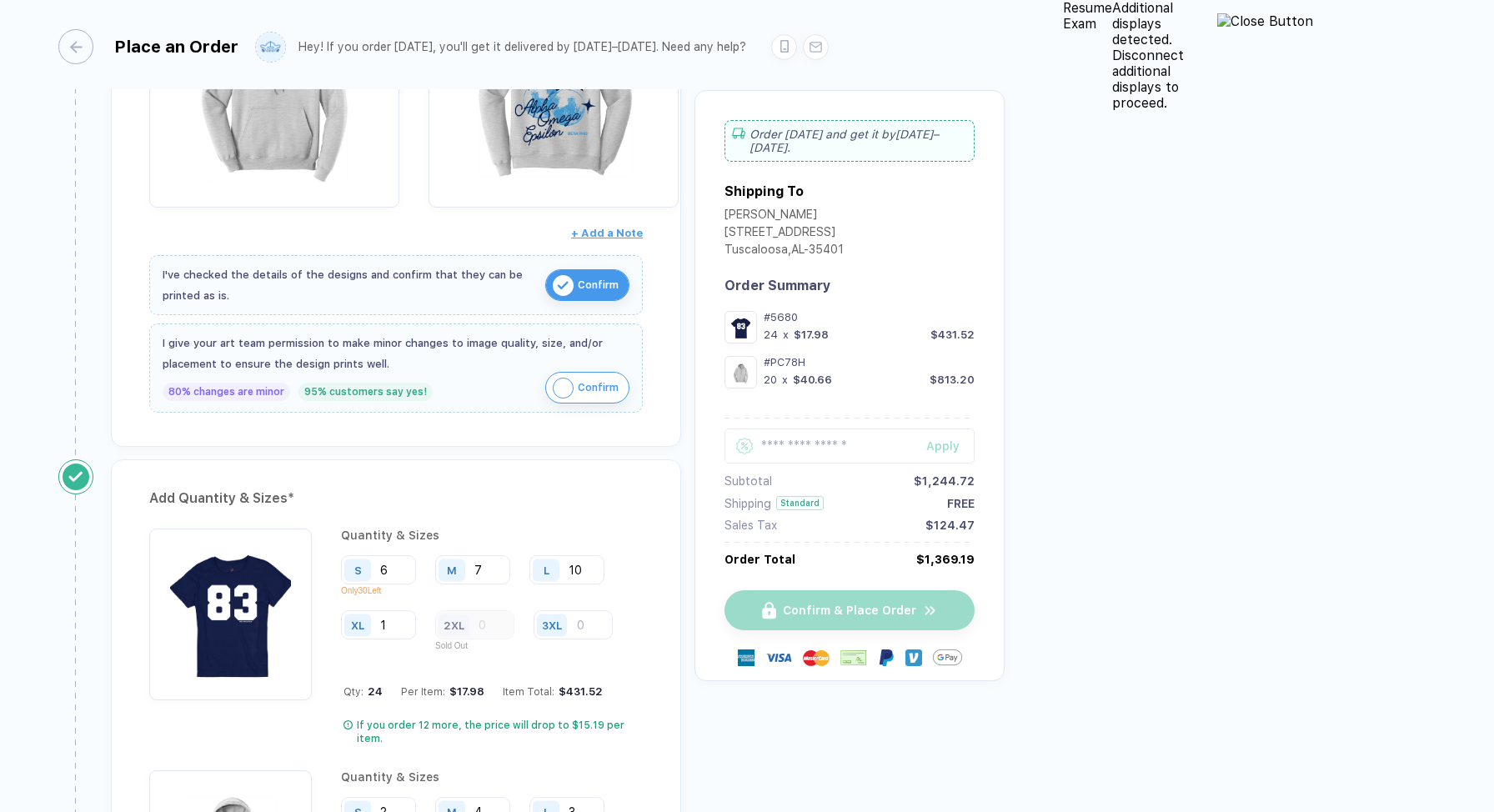
click at [619, 374] on span "Confirm" at bounding box center [598, 387] width 41 height 27
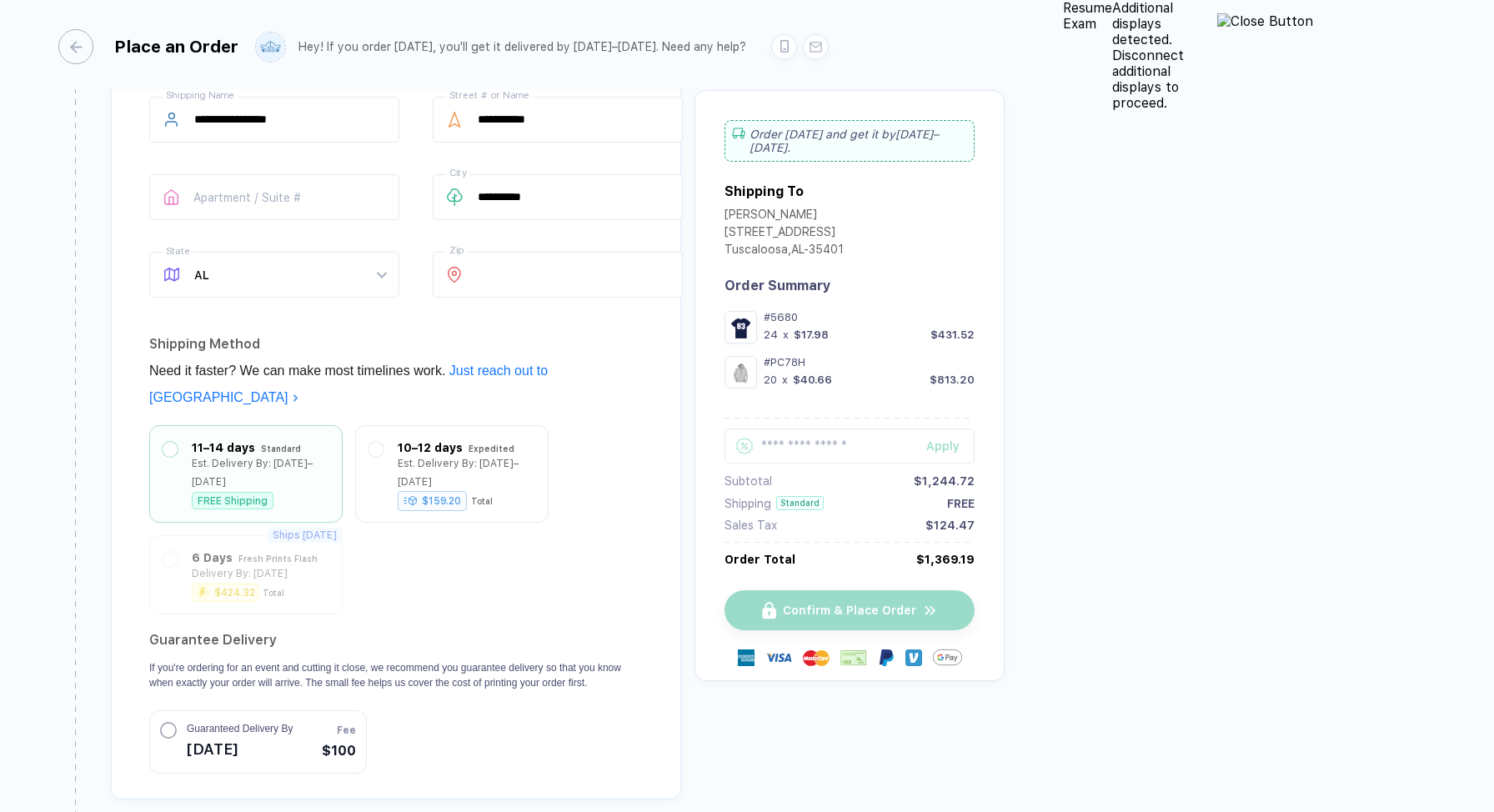
scroll to position [2146, 0]
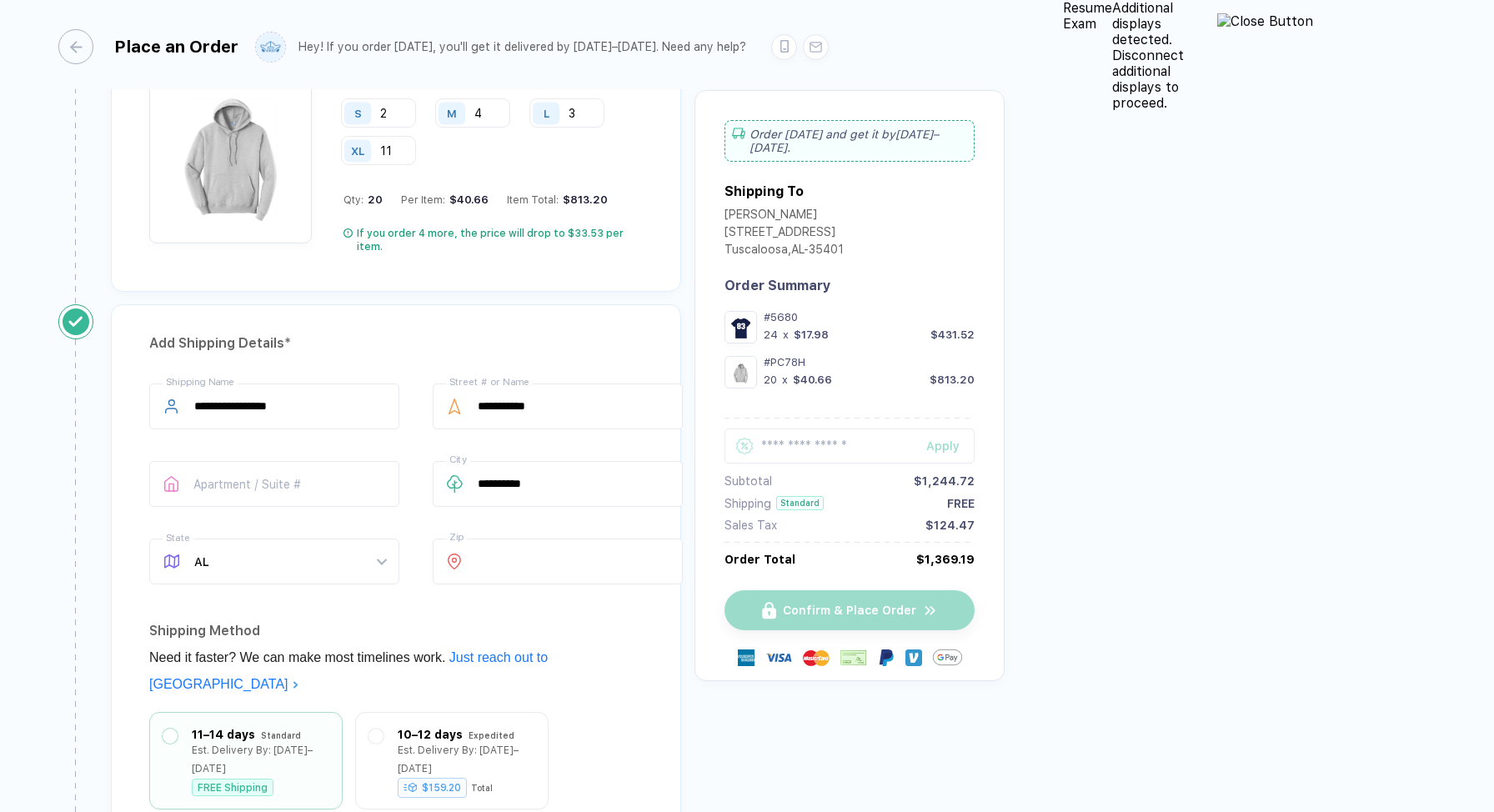
scroll to position [1562, 0]
